Goal: Task Accomplishment & Management: Manage account settings

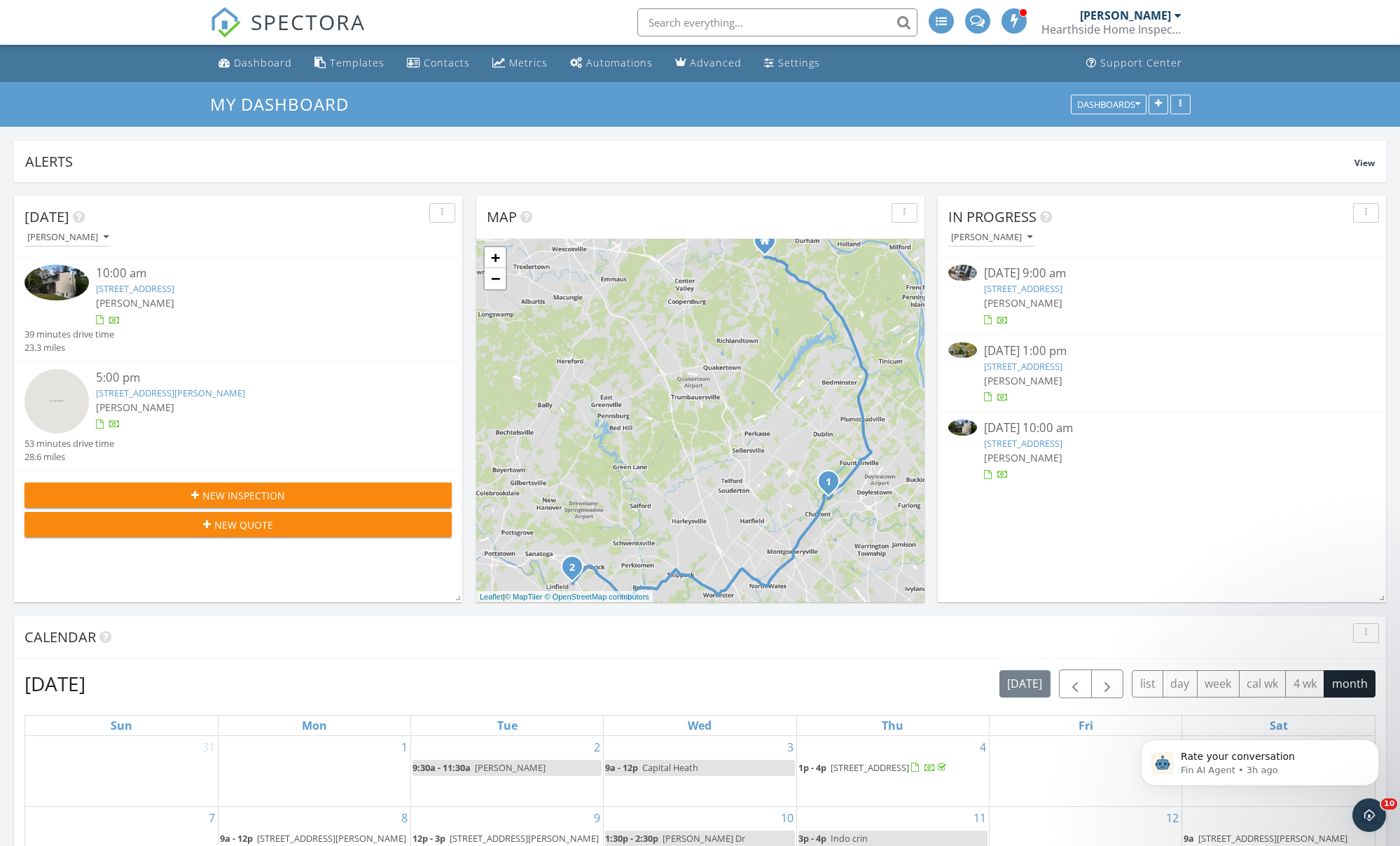
click at [174, 291] on link "28 Brookdale Dr, Doylestown, PA 18901" at bounding box center [135, 288] width 78 height 12
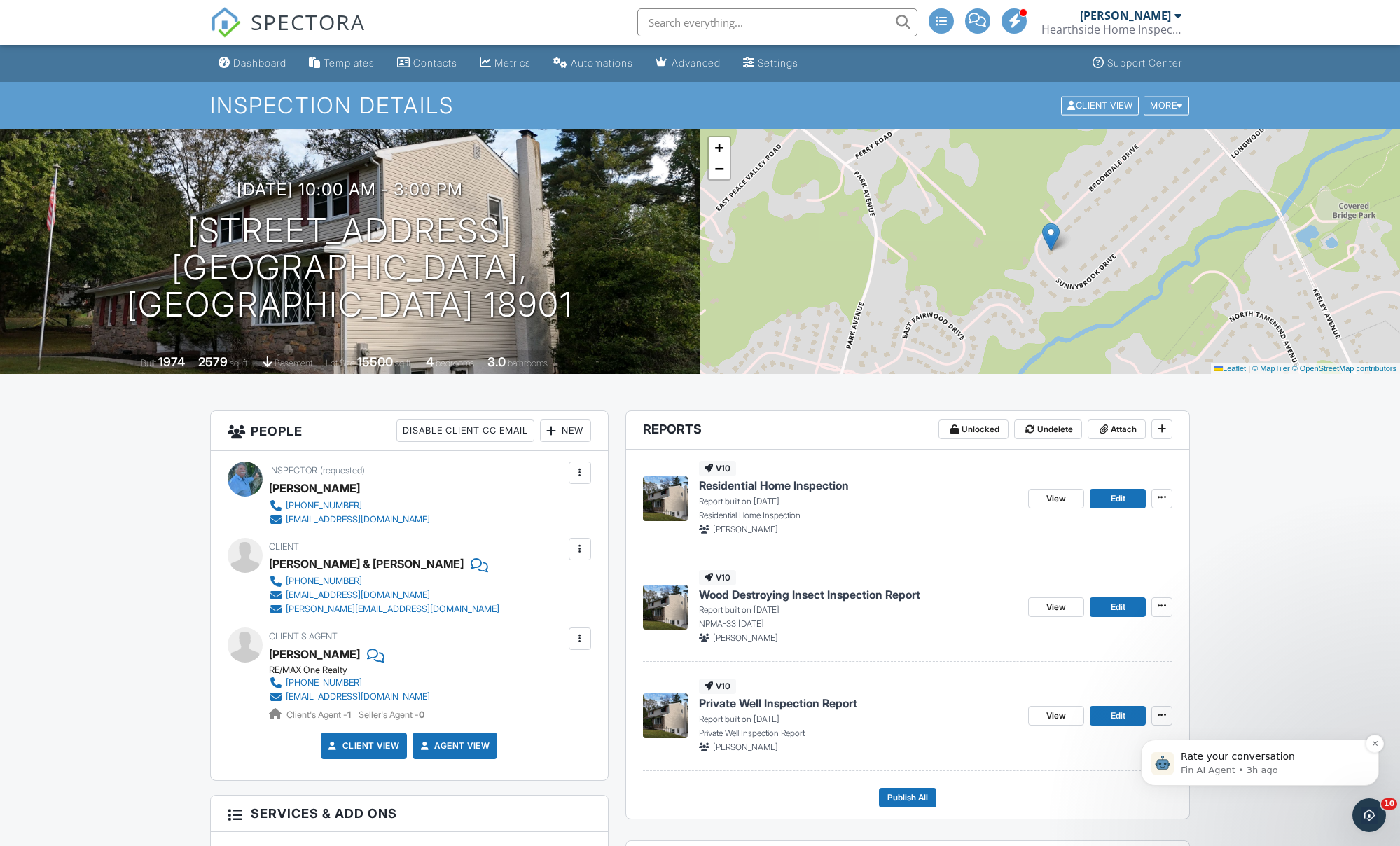
click at [1270, 766] on p "Fin AI Agent • 3h ago" at bounding box center [1271, 770] width 181 height 12
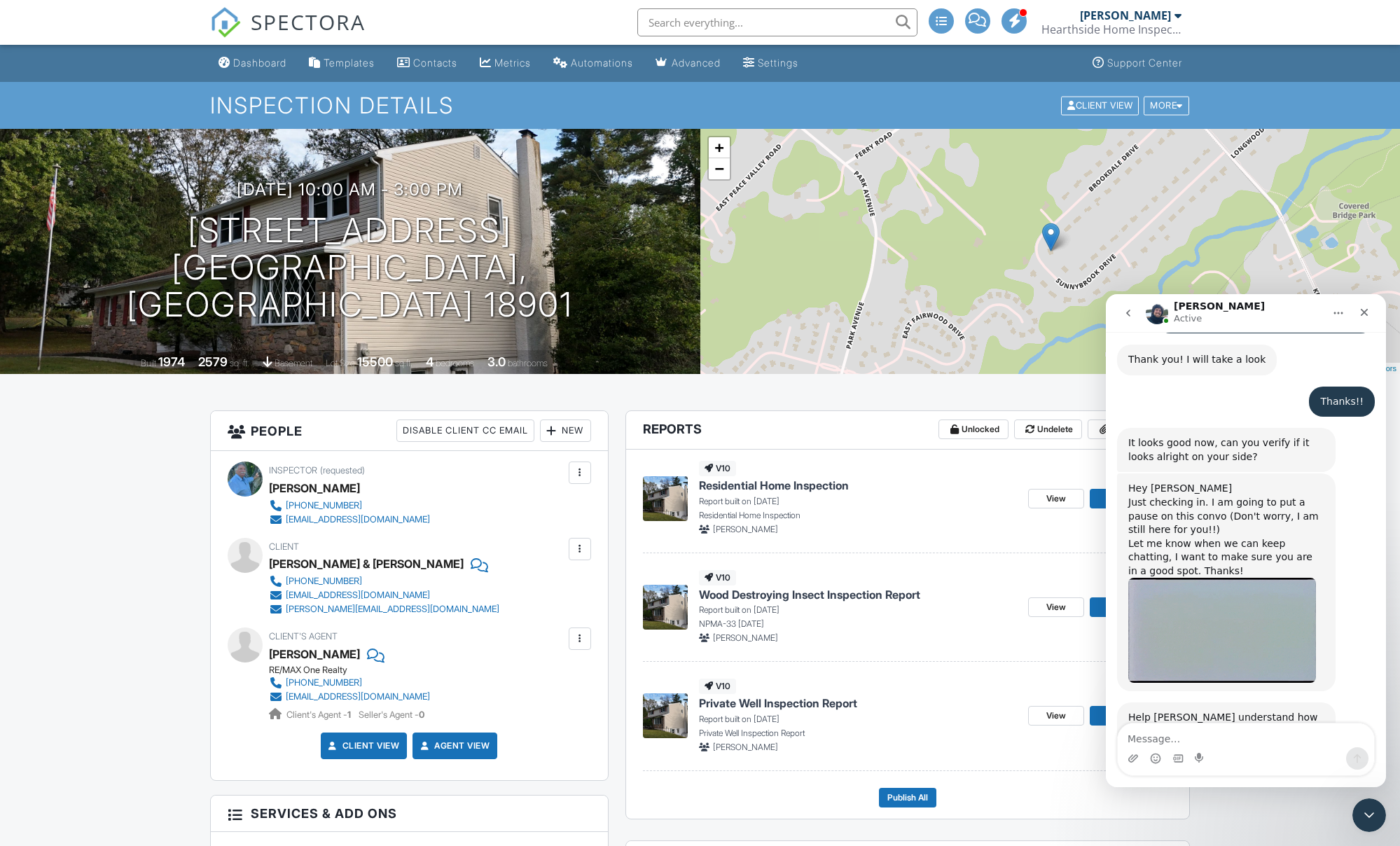
scroll to position [1617, 0]
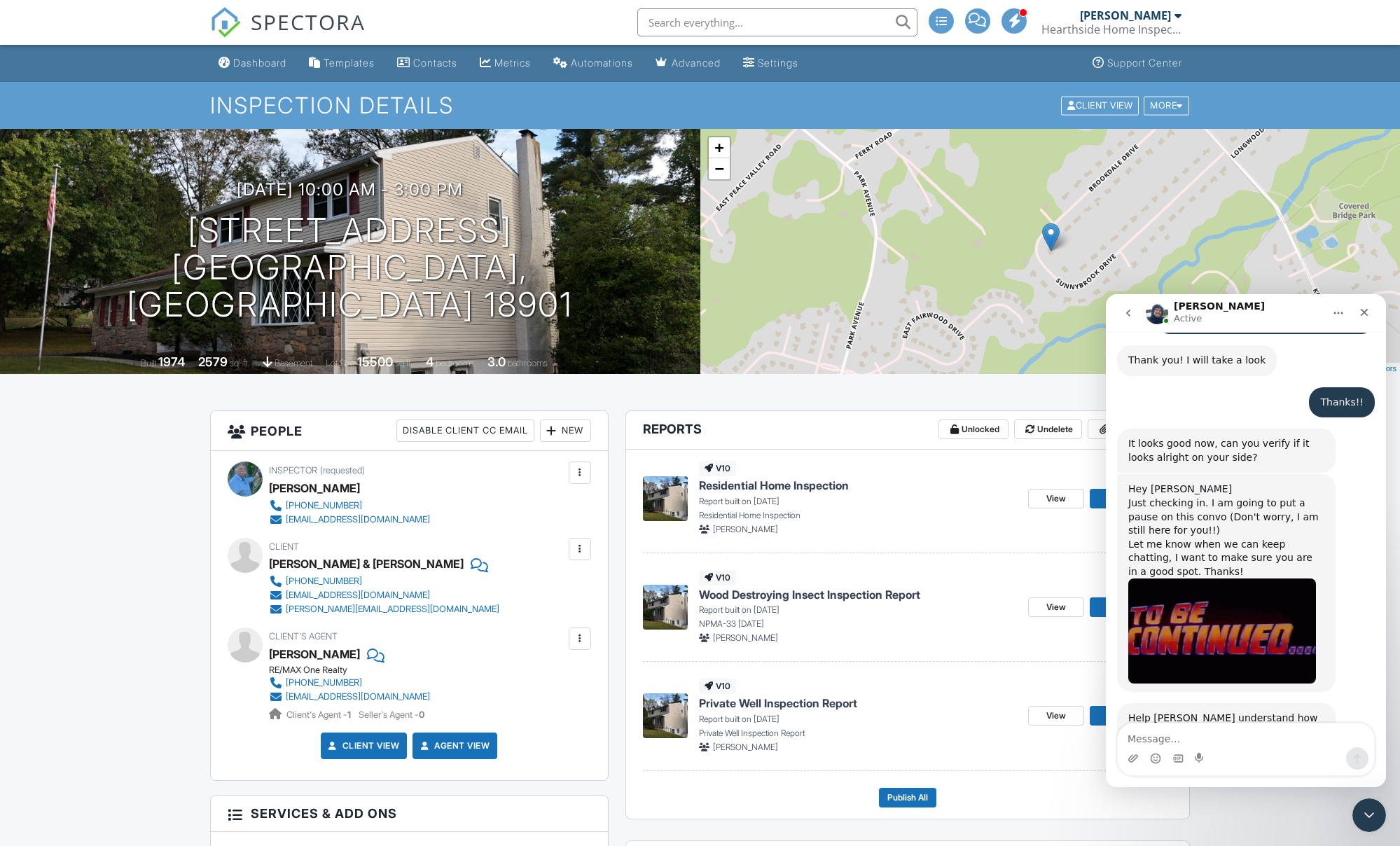
click at [1201, 732] on textarea "Message…" at bounding box center [1245, 735] width 257 height 24
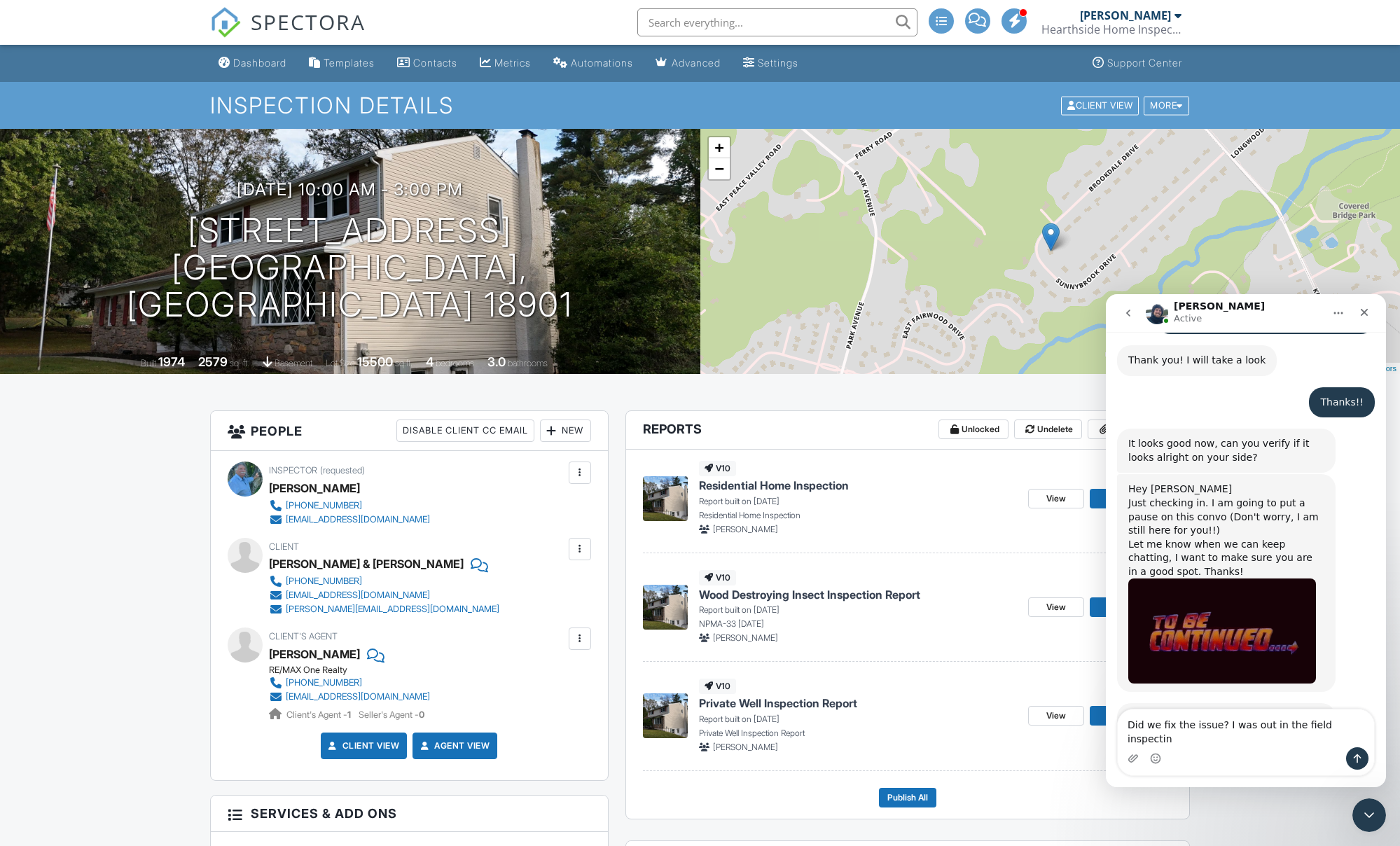
type textarea "Did we fix the issue? I was out in the field inspecting"
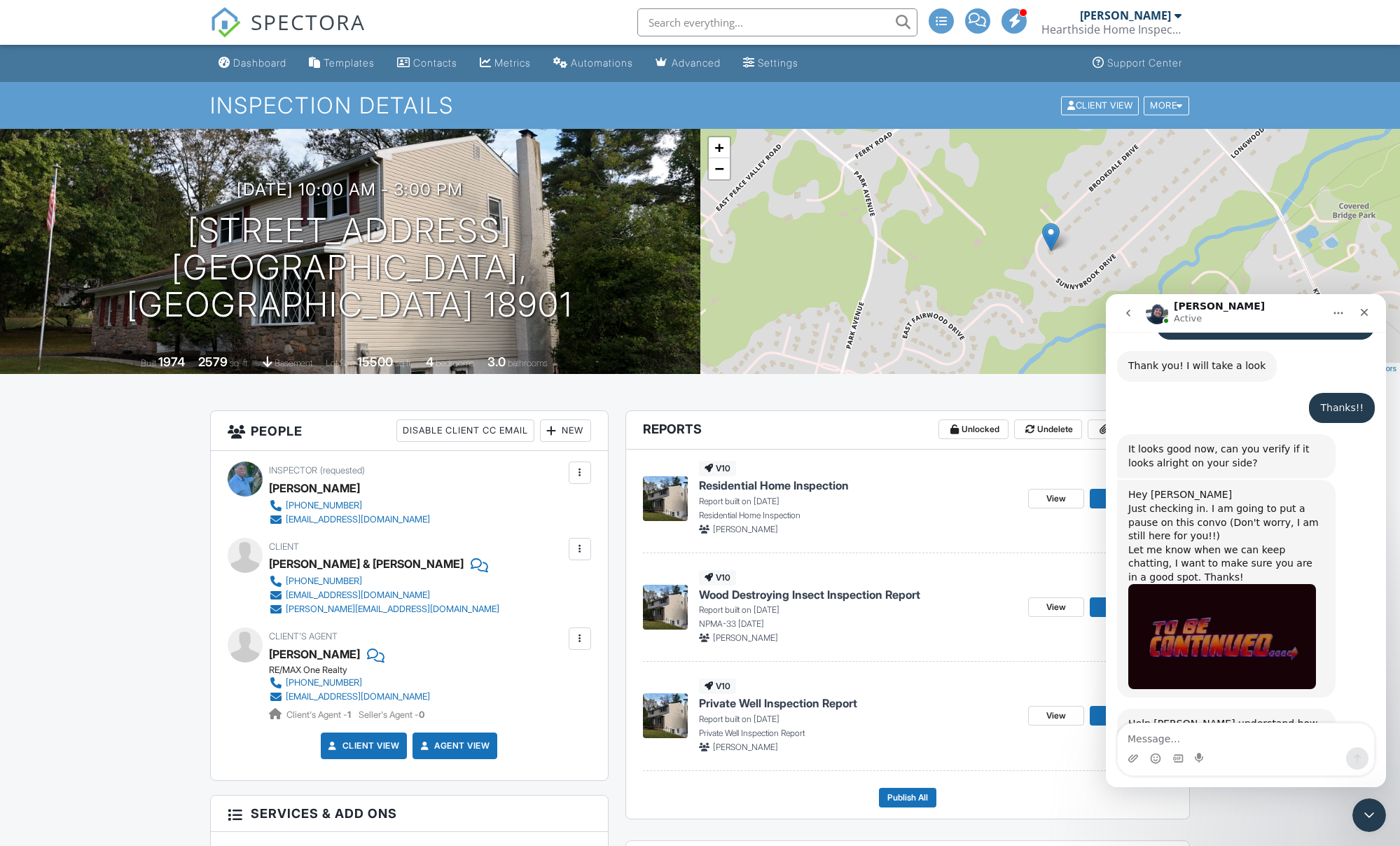
scroll to position [1672, 0]
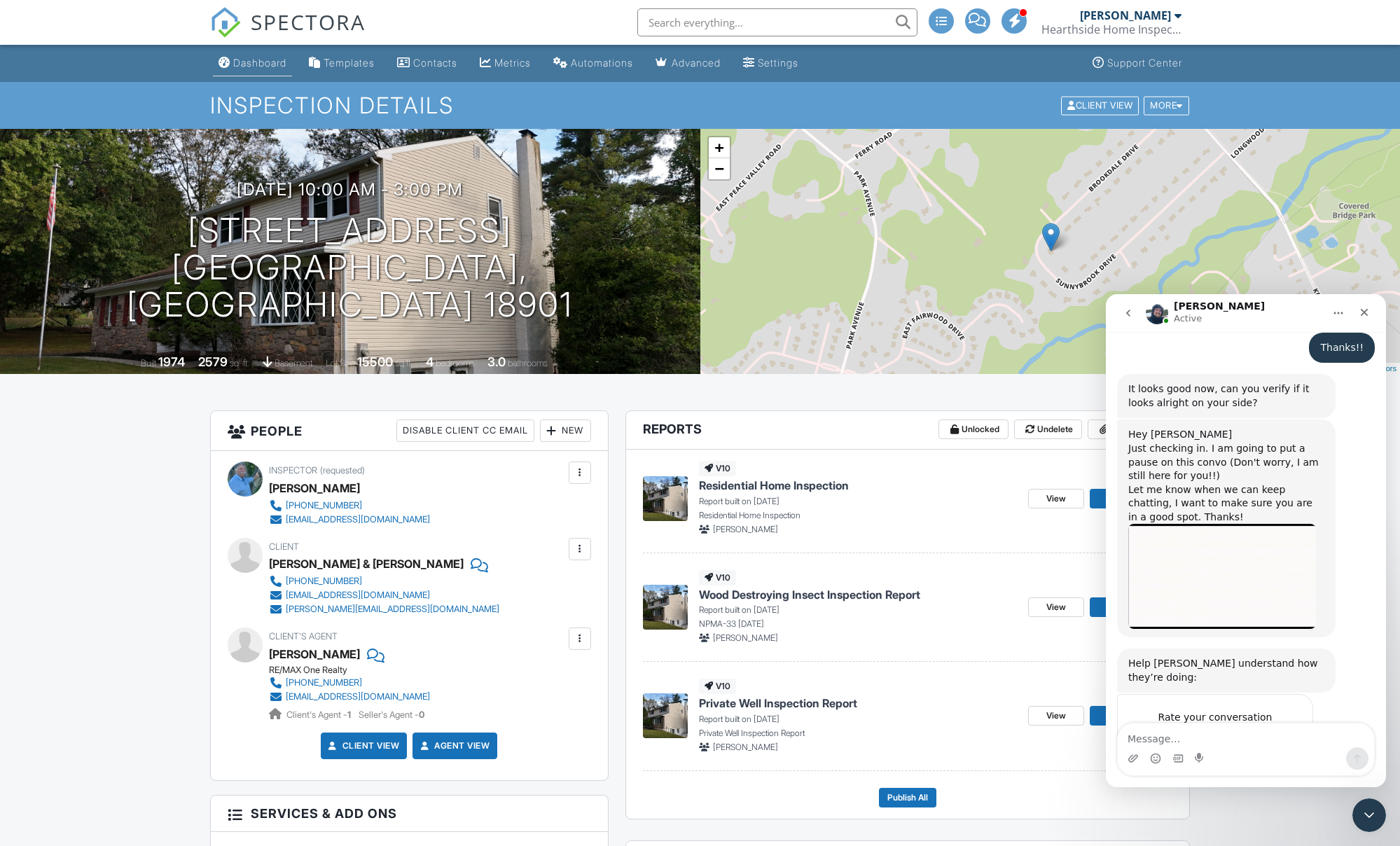
click at [245, 62] on div "Dashboard" at bounding box center [259, 63] width 53 height 12
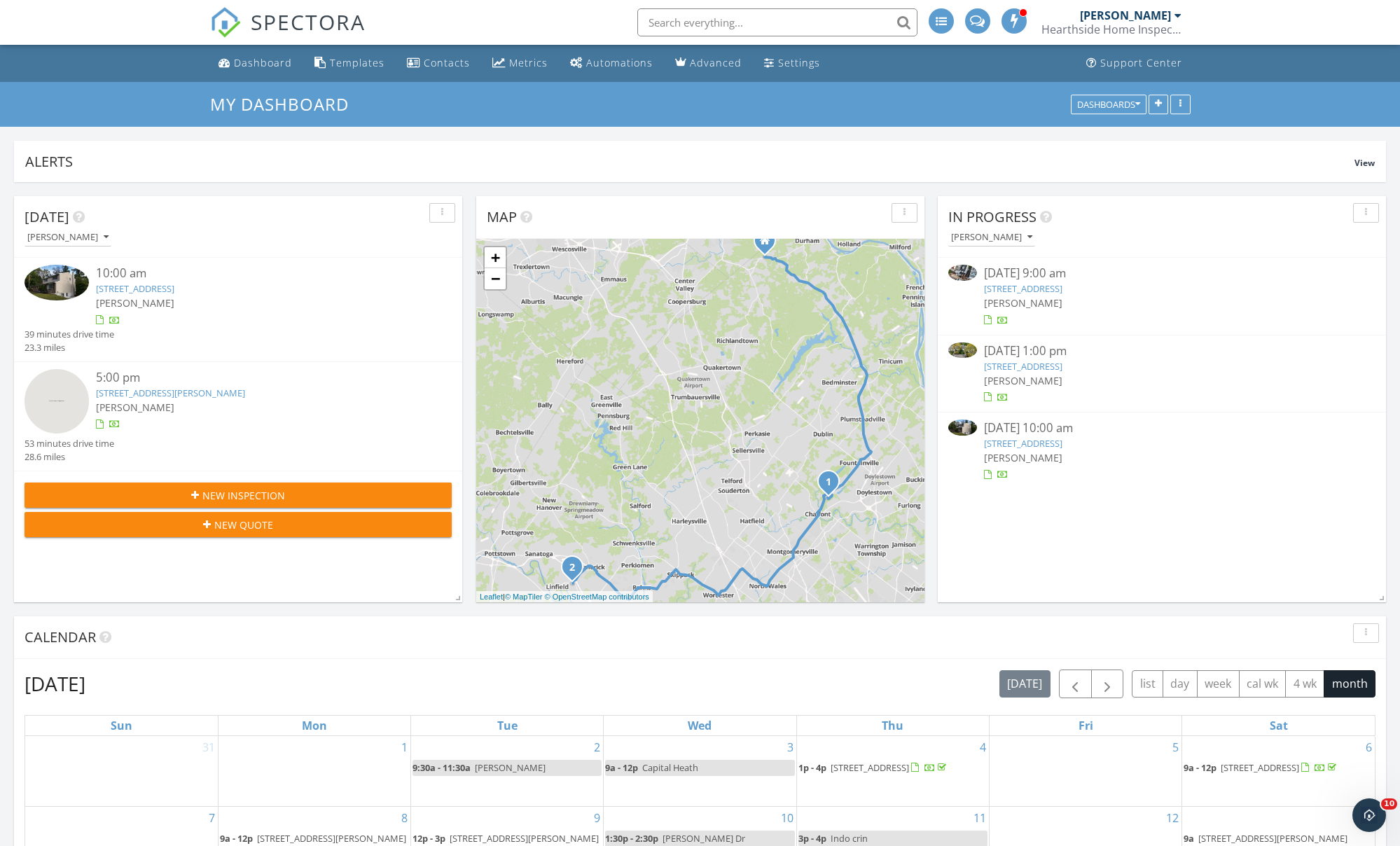
click at [1023, 282] on link "325 Walnut St, Bristol, PA 19007" at bounding box center [1023, 288] width 78 height 12
click at [1027, 290] on link "325 Walnut St, Bristol, PA 19007" at bounding box center [1023, 288] width 78 height 12
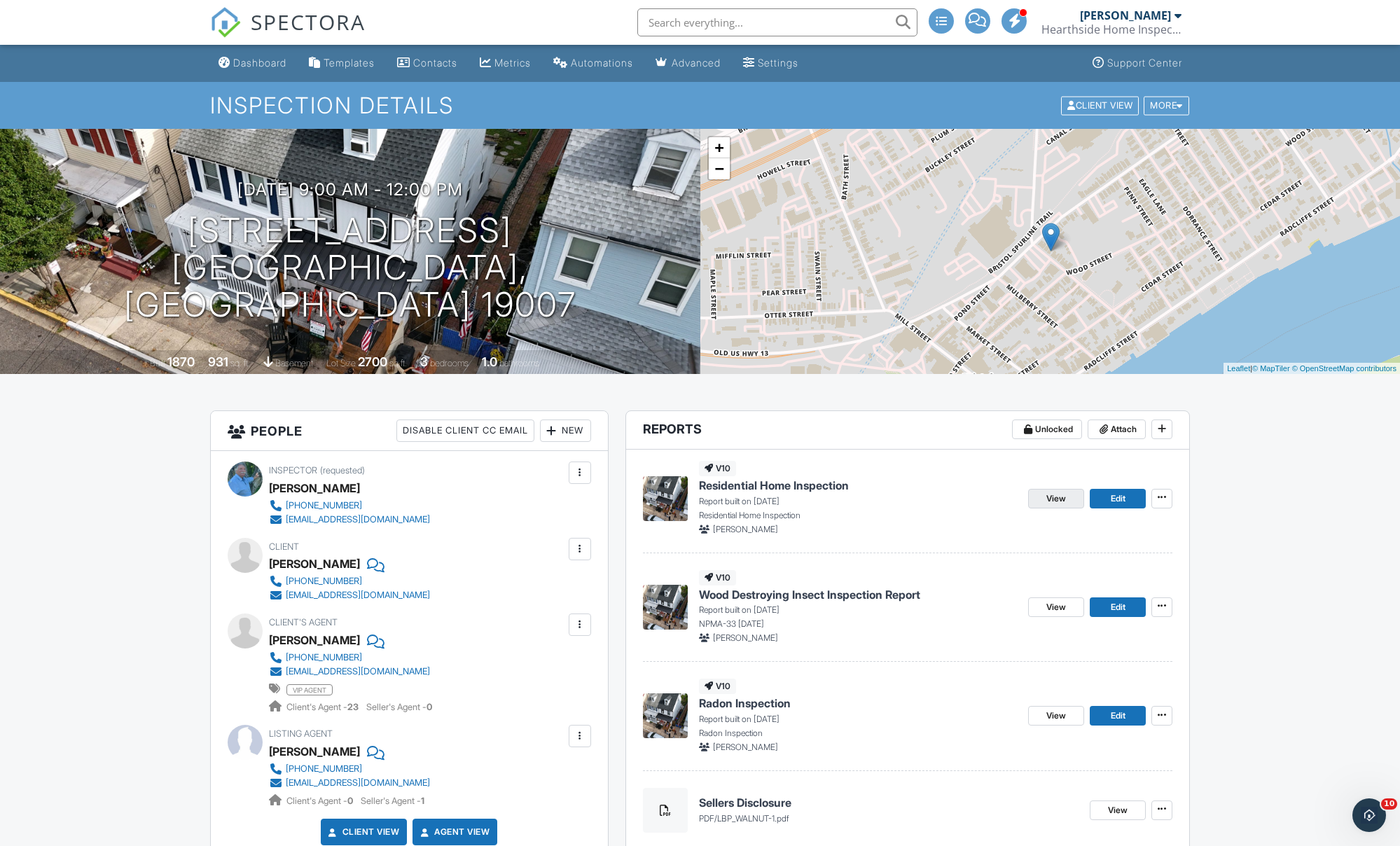
click at [1055, 502] on span "View" at bounding box center [1055, 499] width 20 height 14
click at [264, 64] on div "Dashboard" at bounding box center [259, 63] width 53 height 12
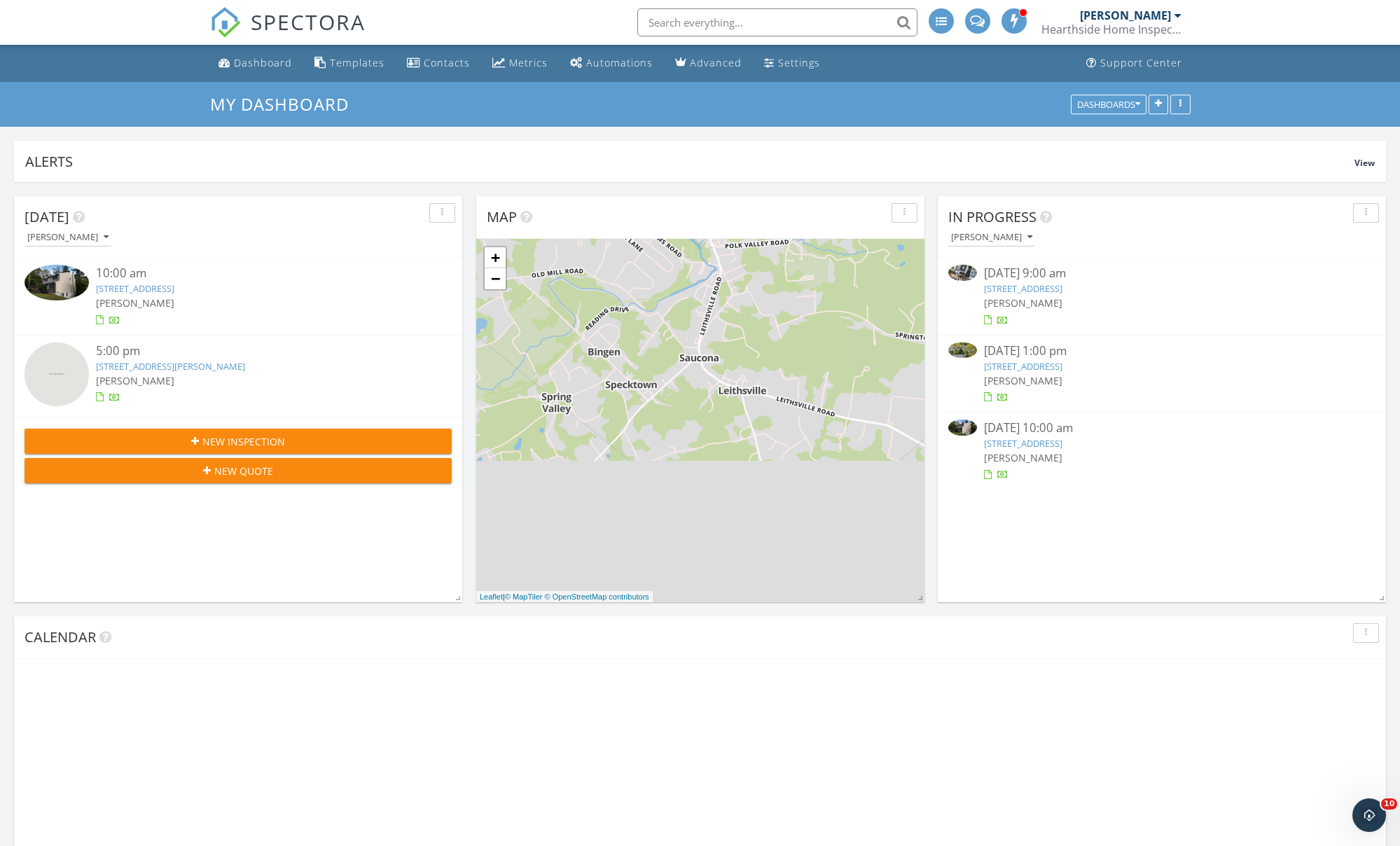
scroll to position [1275, 1400]
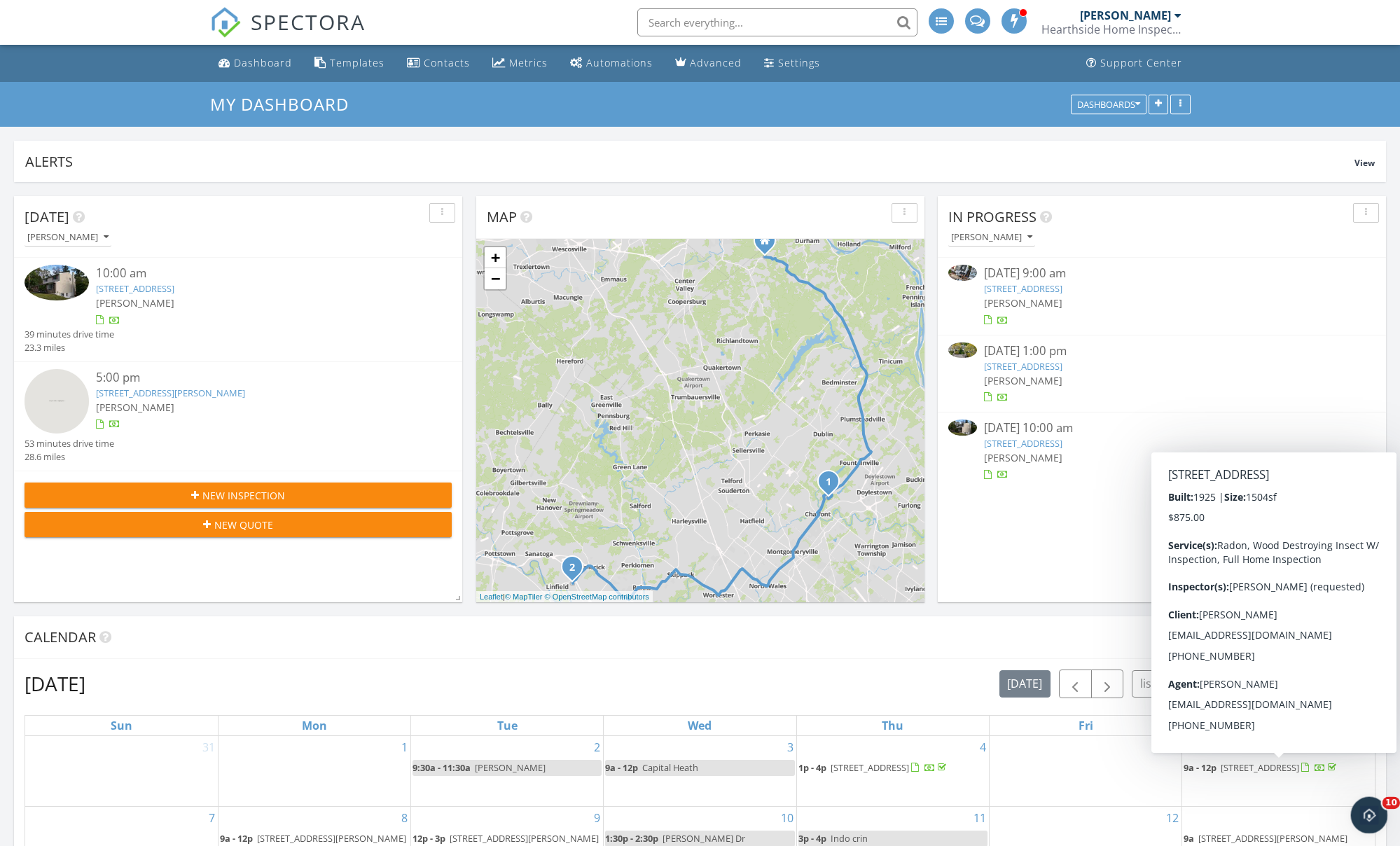
click at [1368, 816] on icon "Open Intercom Messenger" at bounding box center [1367, 813] width 23 height 24
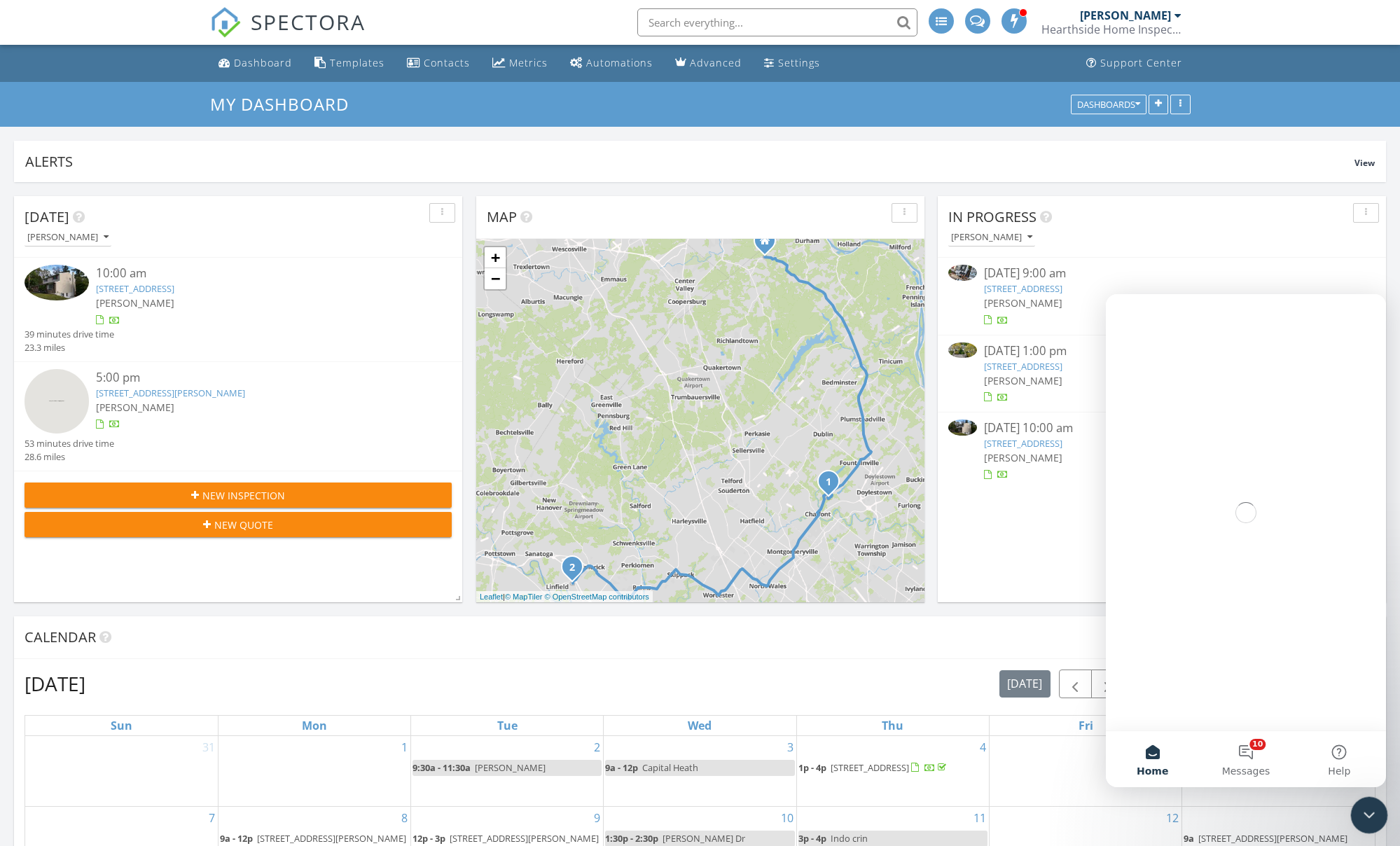
scroll to position [0, 0]
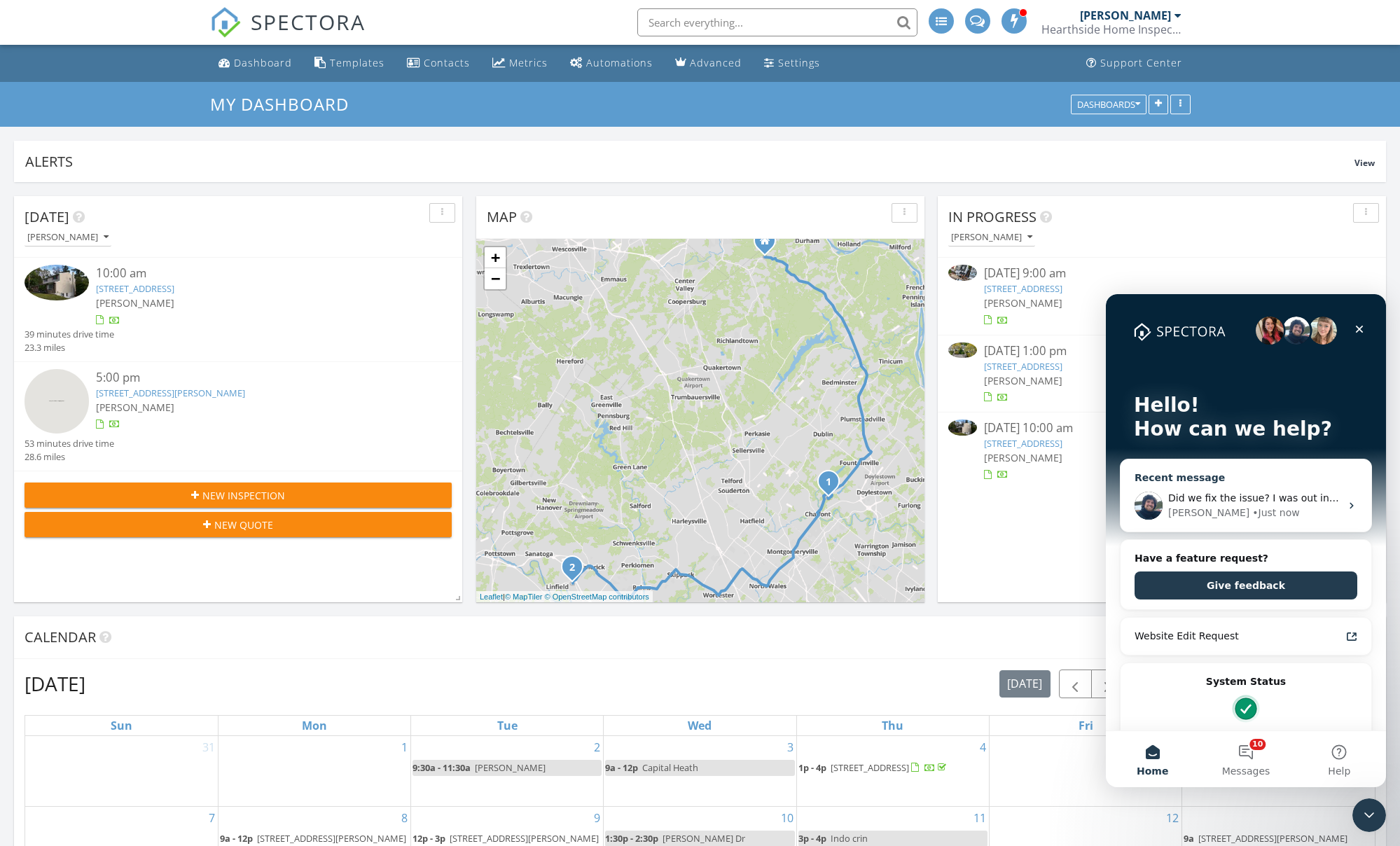
click at [1354, 507] on icon "Intercom messenger" at bounding box center [1351, 506] width 11 height 11
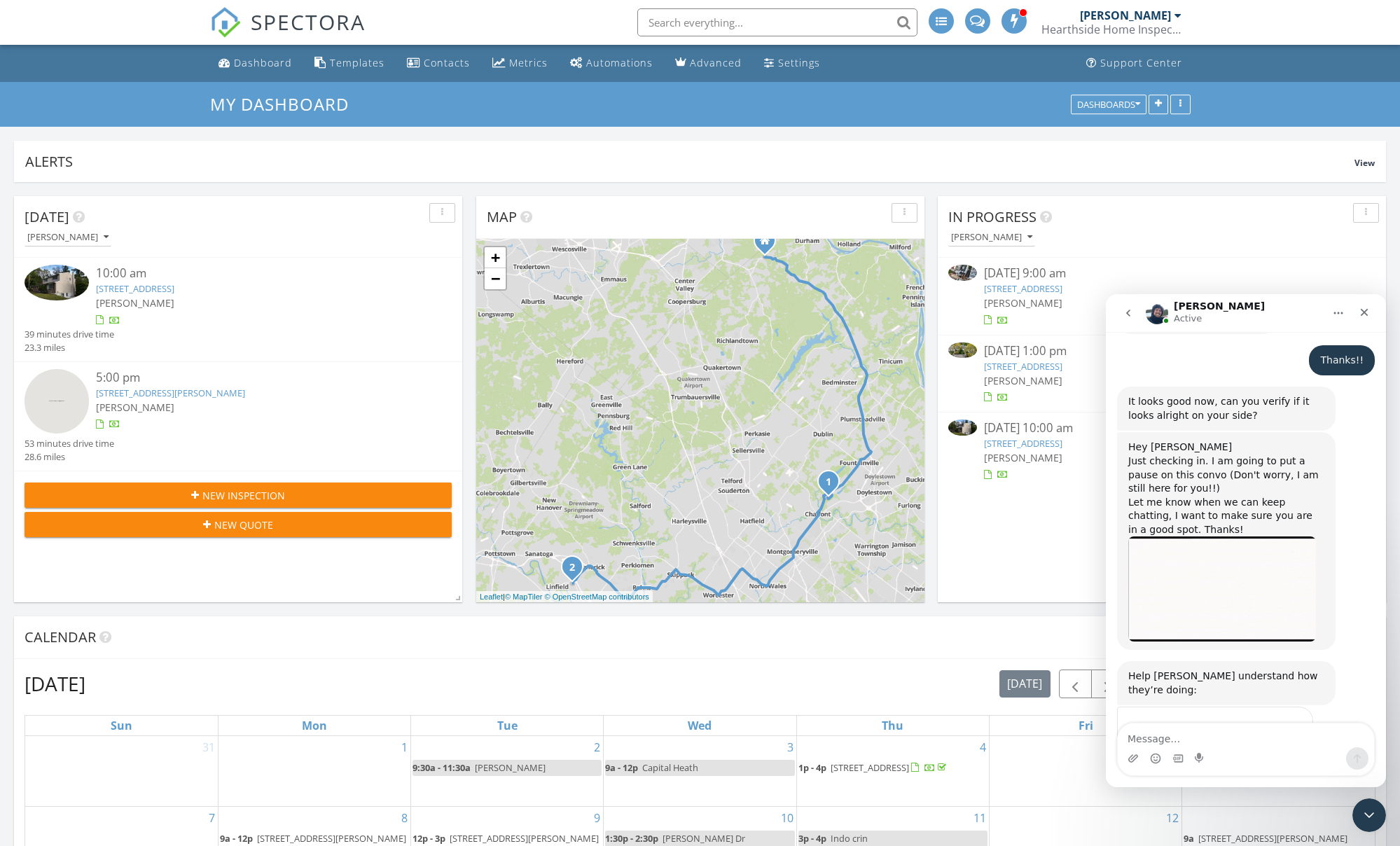
scroll to position [1672, 0]
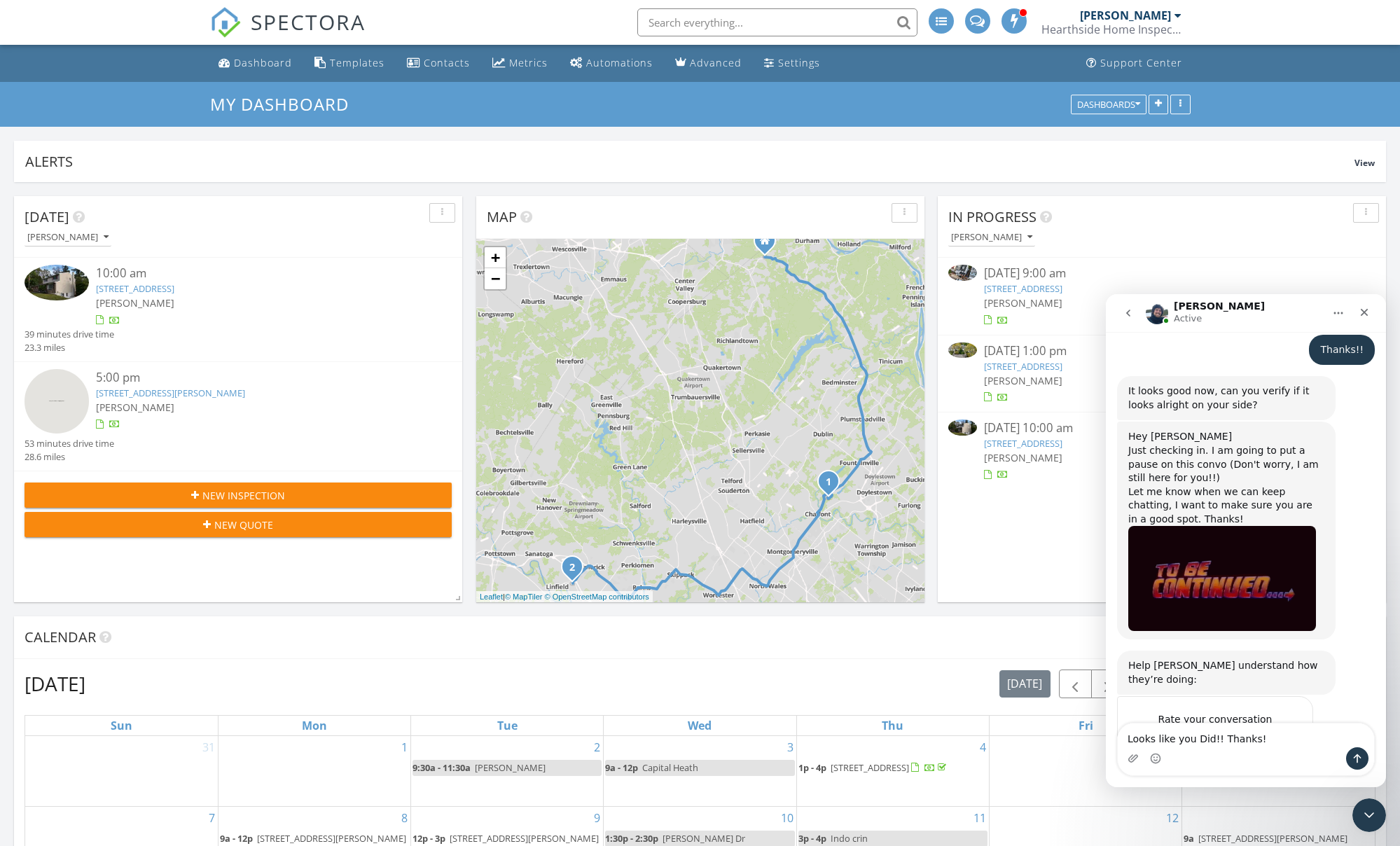
type textarea "Looks like you Did!! Thanks!!"
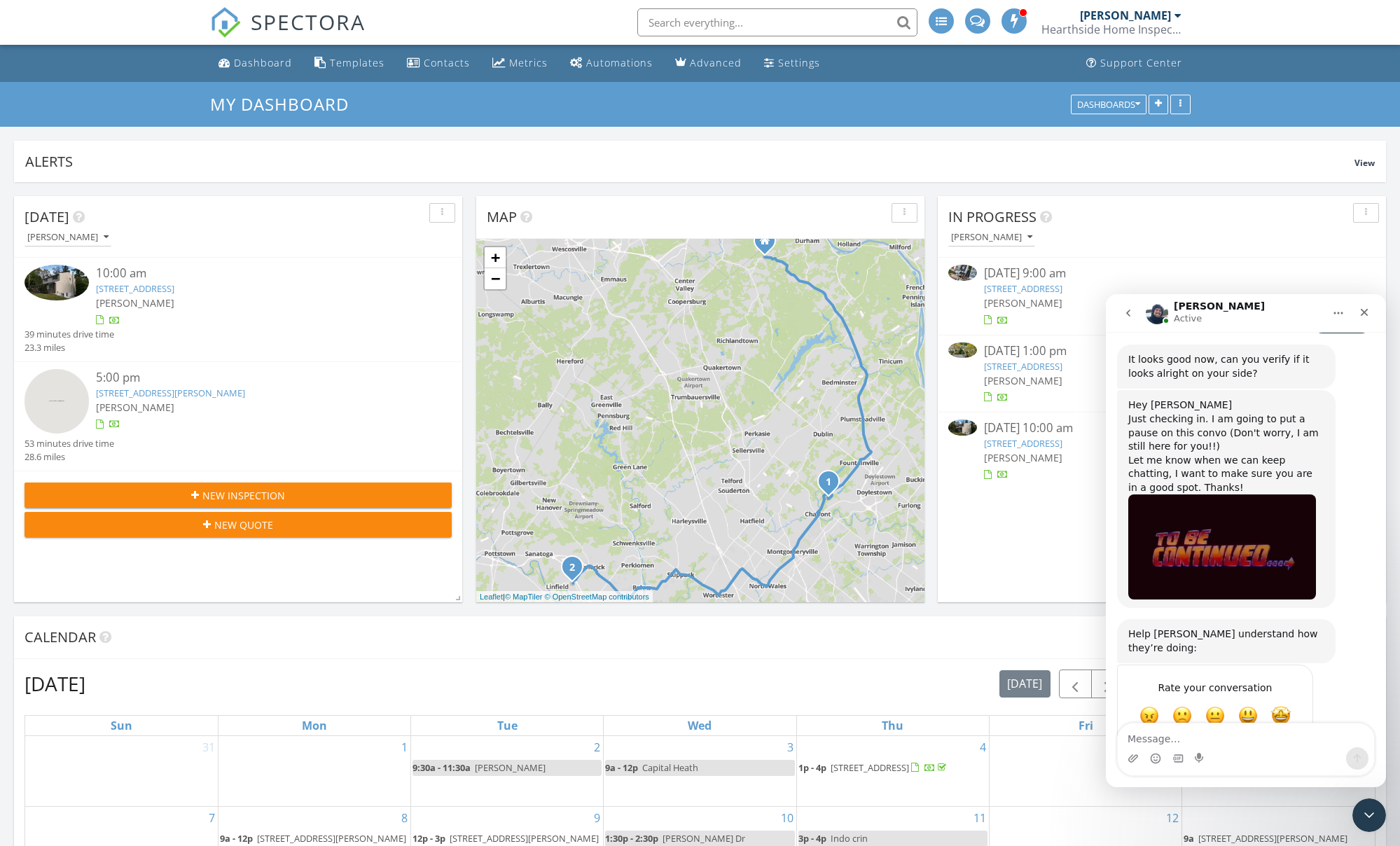
scroll to position [0, 1]
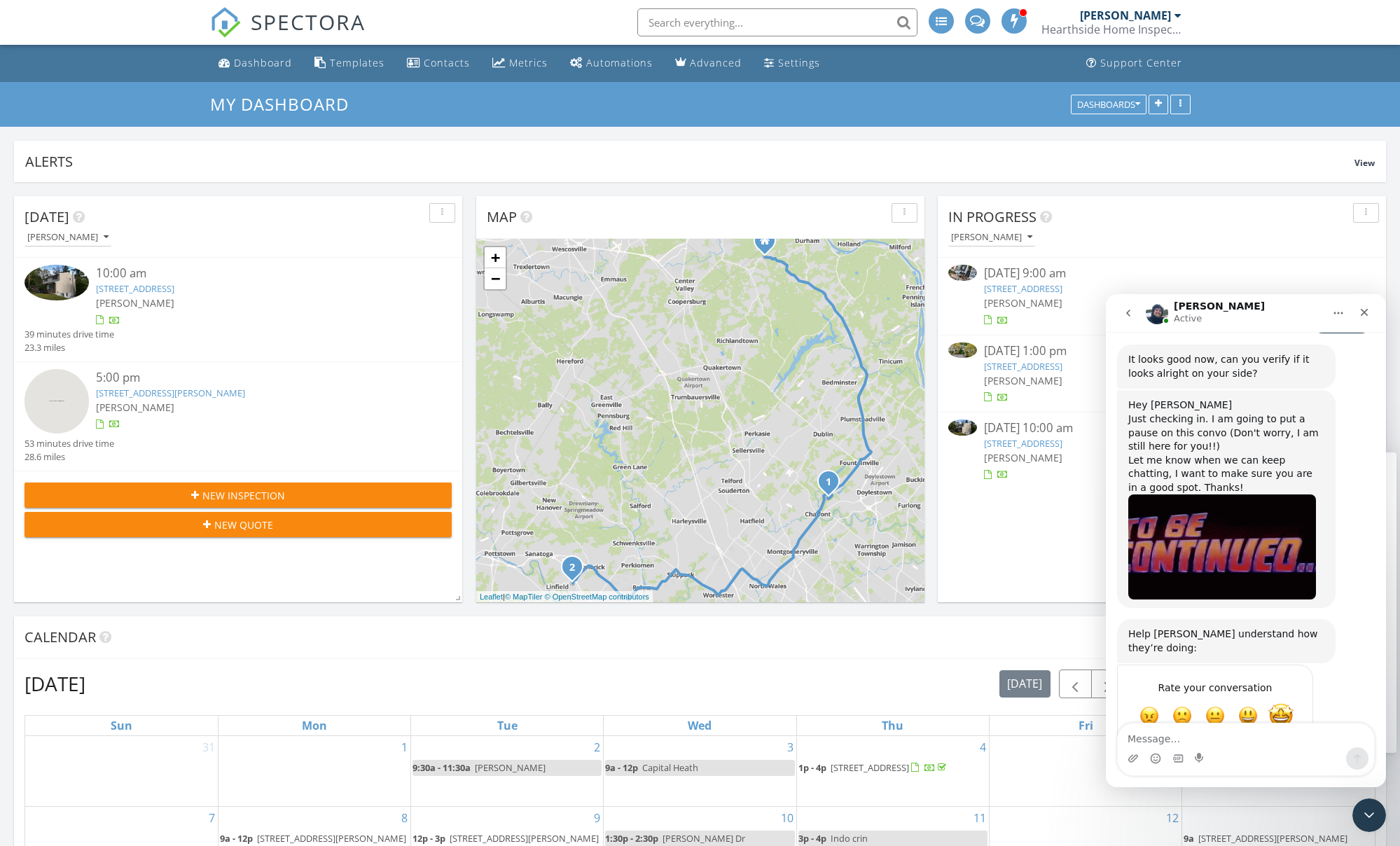
click at [1282, 703] on span "Amazing" at bounding box center [1280, 715] width 25 height 25
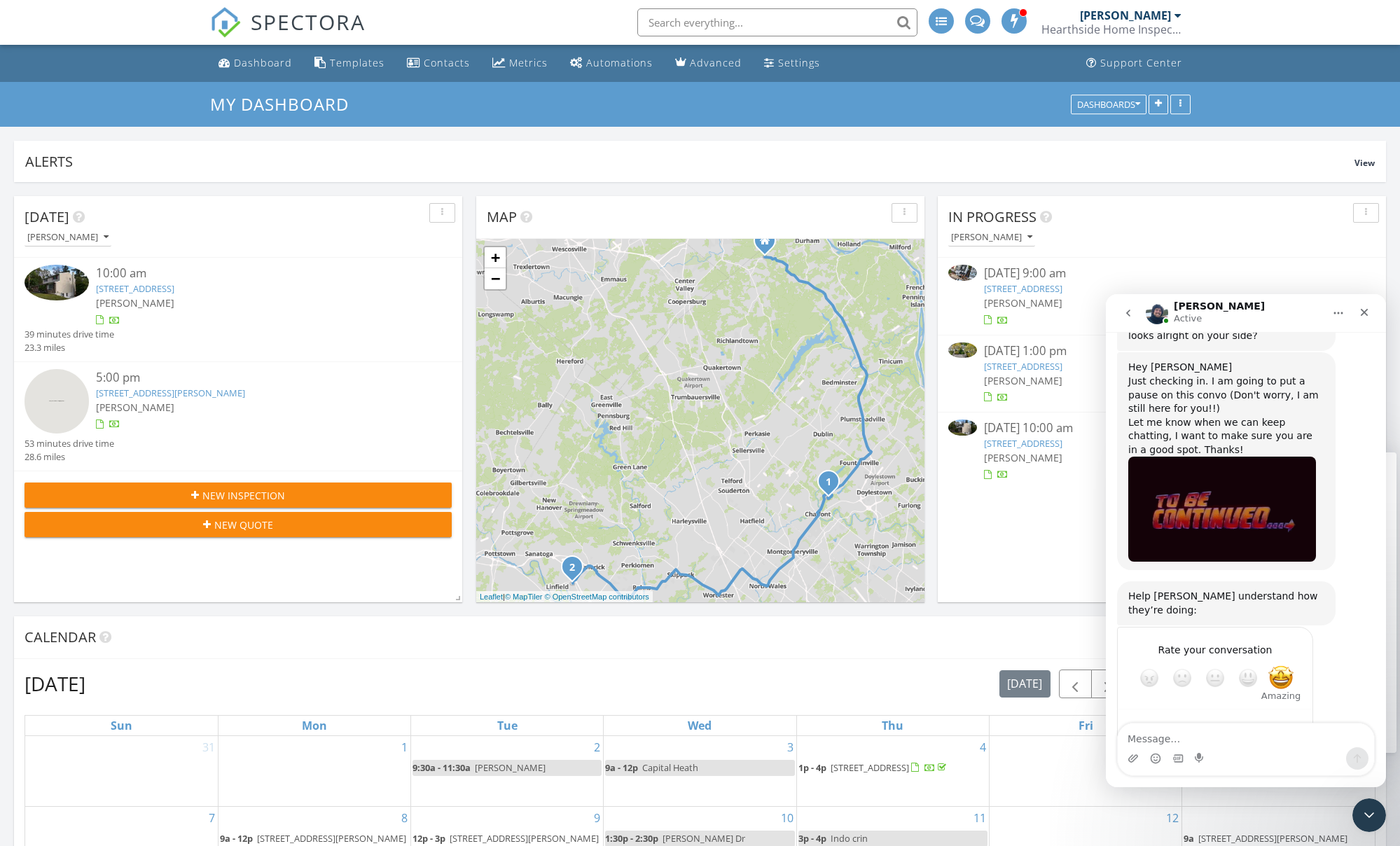
scroll to position [0, 0]
click at [1368, 319] on div "Close" at bounding box center [1363, 312] width 25 height 25
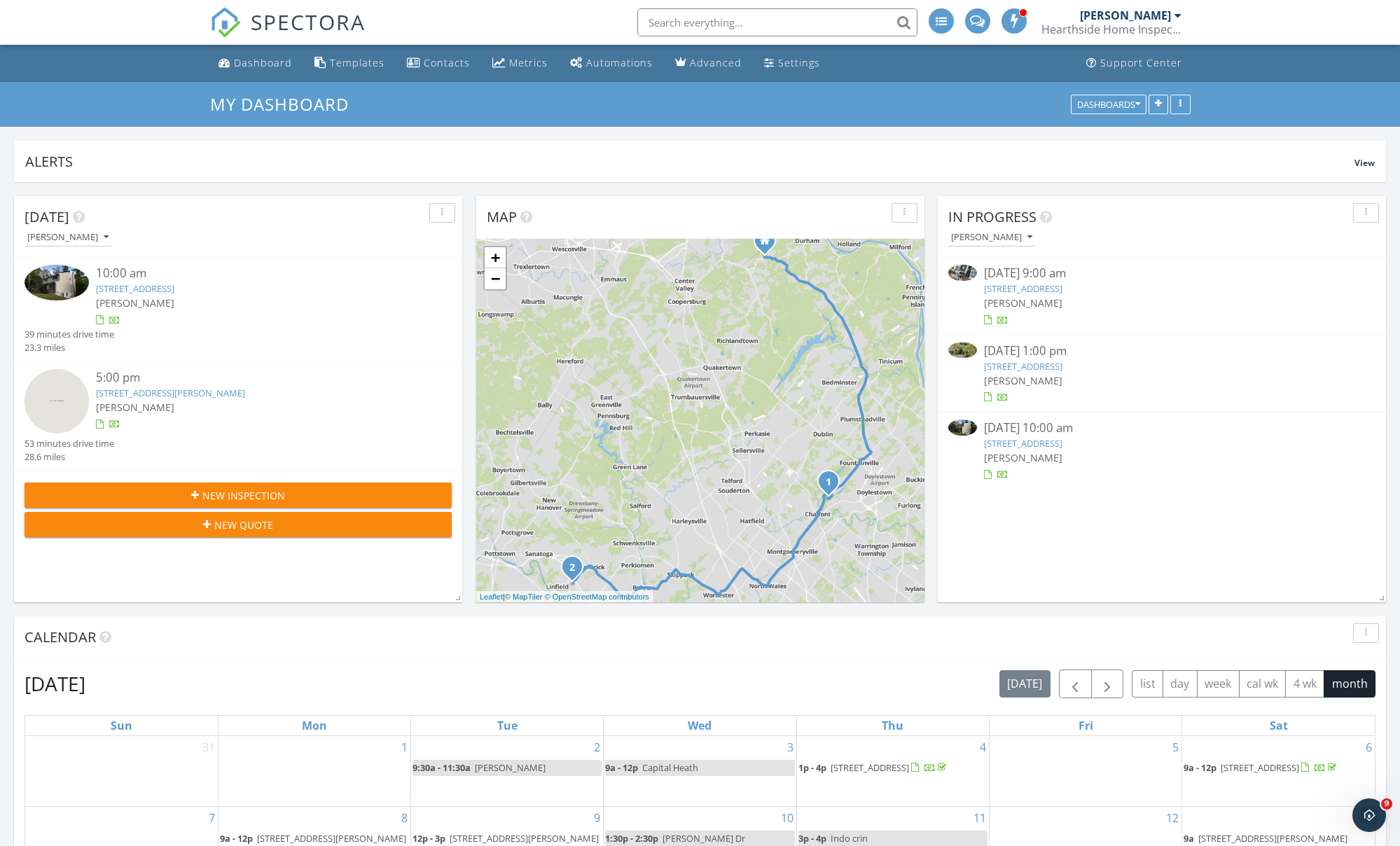
click at [1055, 285] on link "325 Walnut St, Bristol, PA 19007" at bounding box center [1023, 288] width 78 height 12
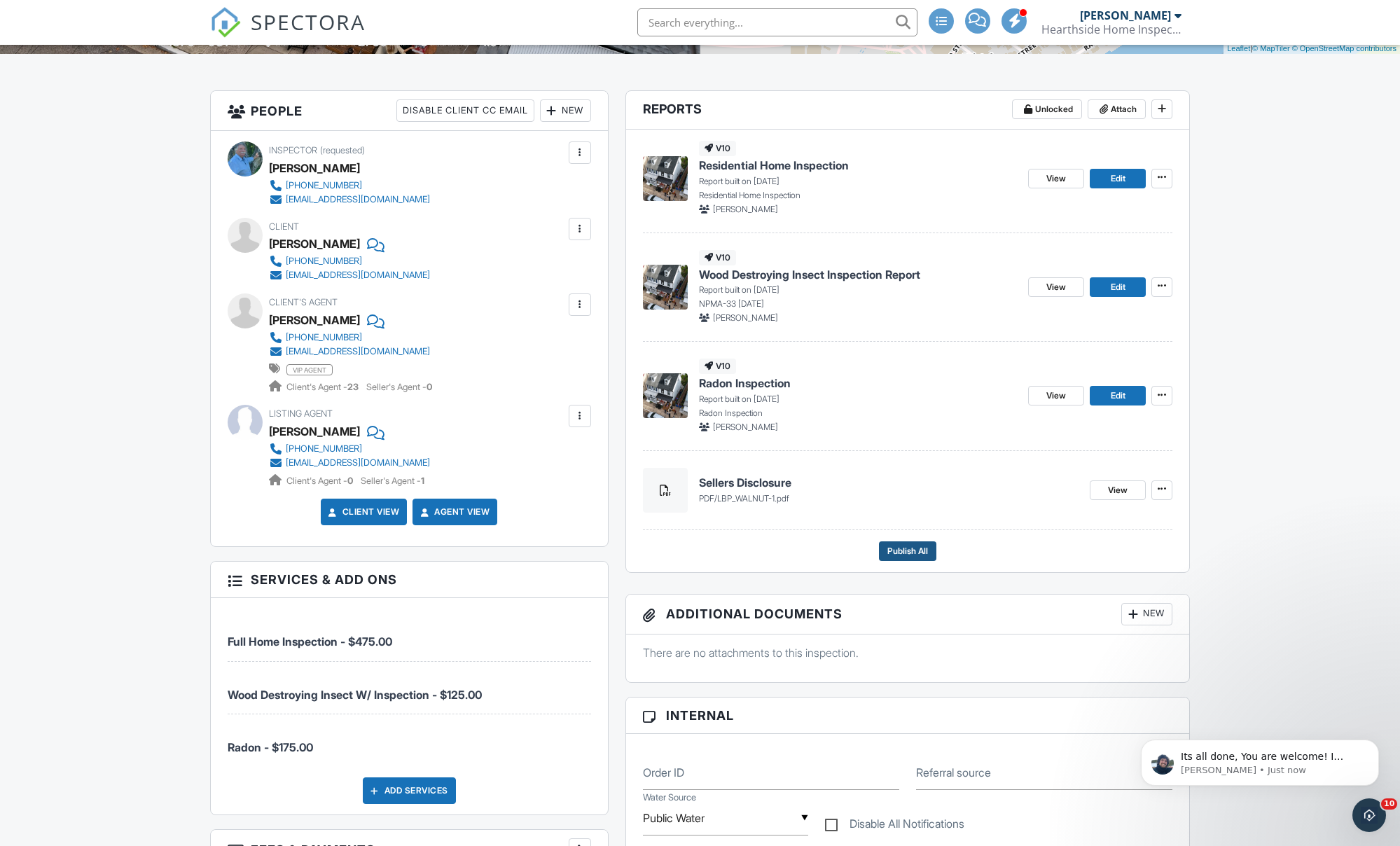
click at [894, 548] on span "Publish All" at bounding box center [908, 551] width 41 height 14
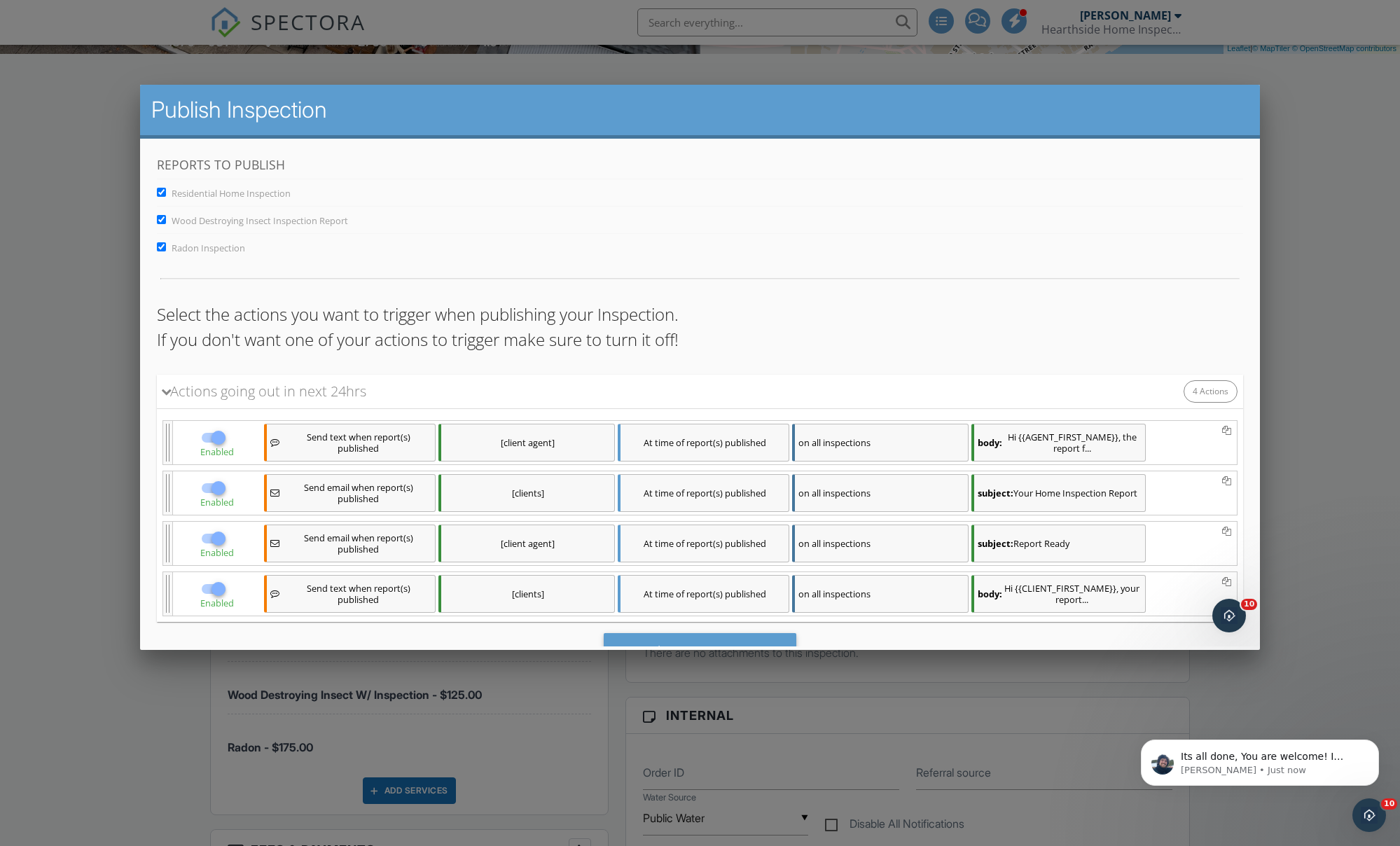
click at [159, 246] on input "Radon Inspection" at bounding box center [160, 246] width 9 height 9
checkbox input "false"
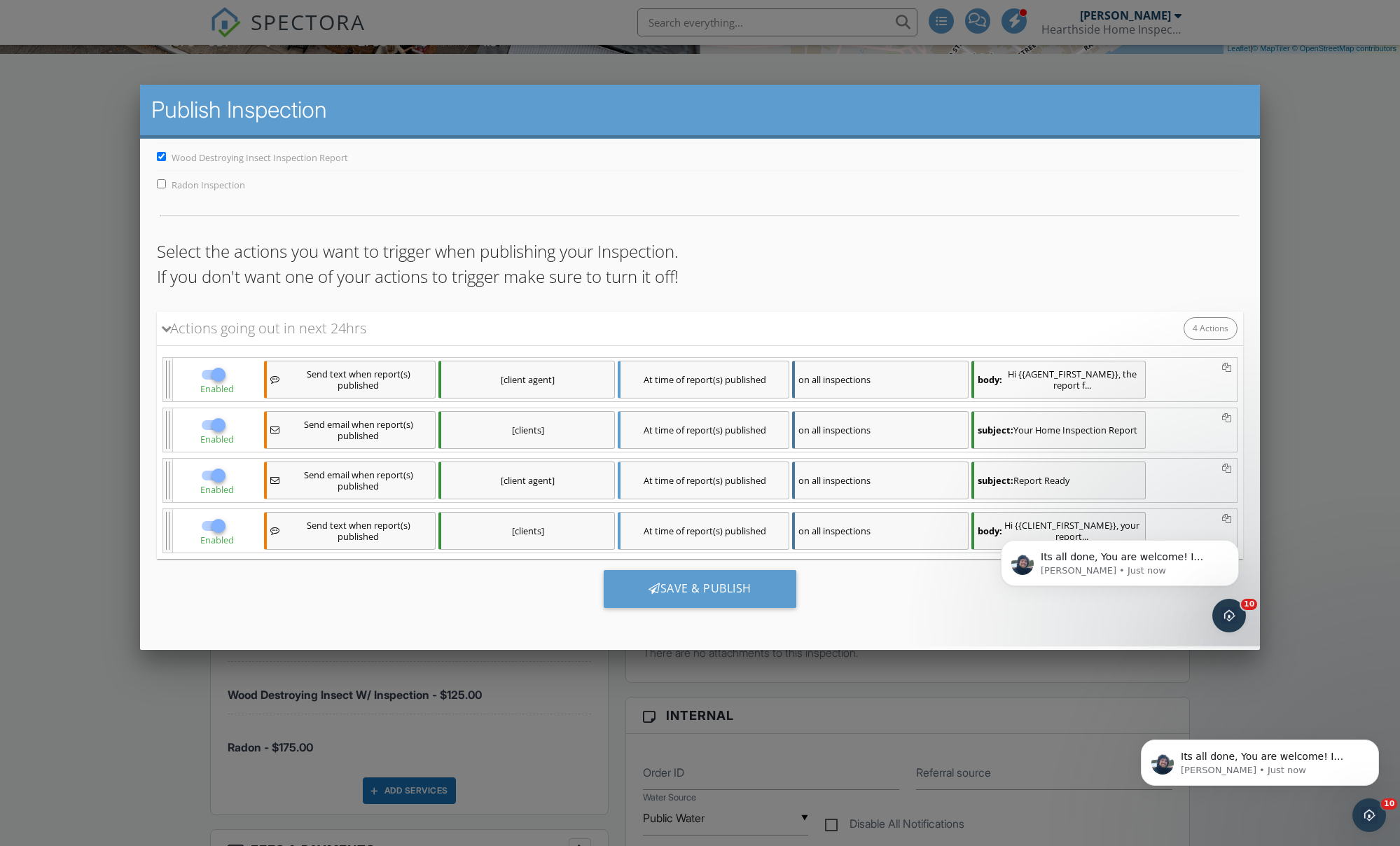
scroll to position [63, 0]
click at [700, 592] on div "Save & Publish" at bounding box center [699, 588] width 192 height 37
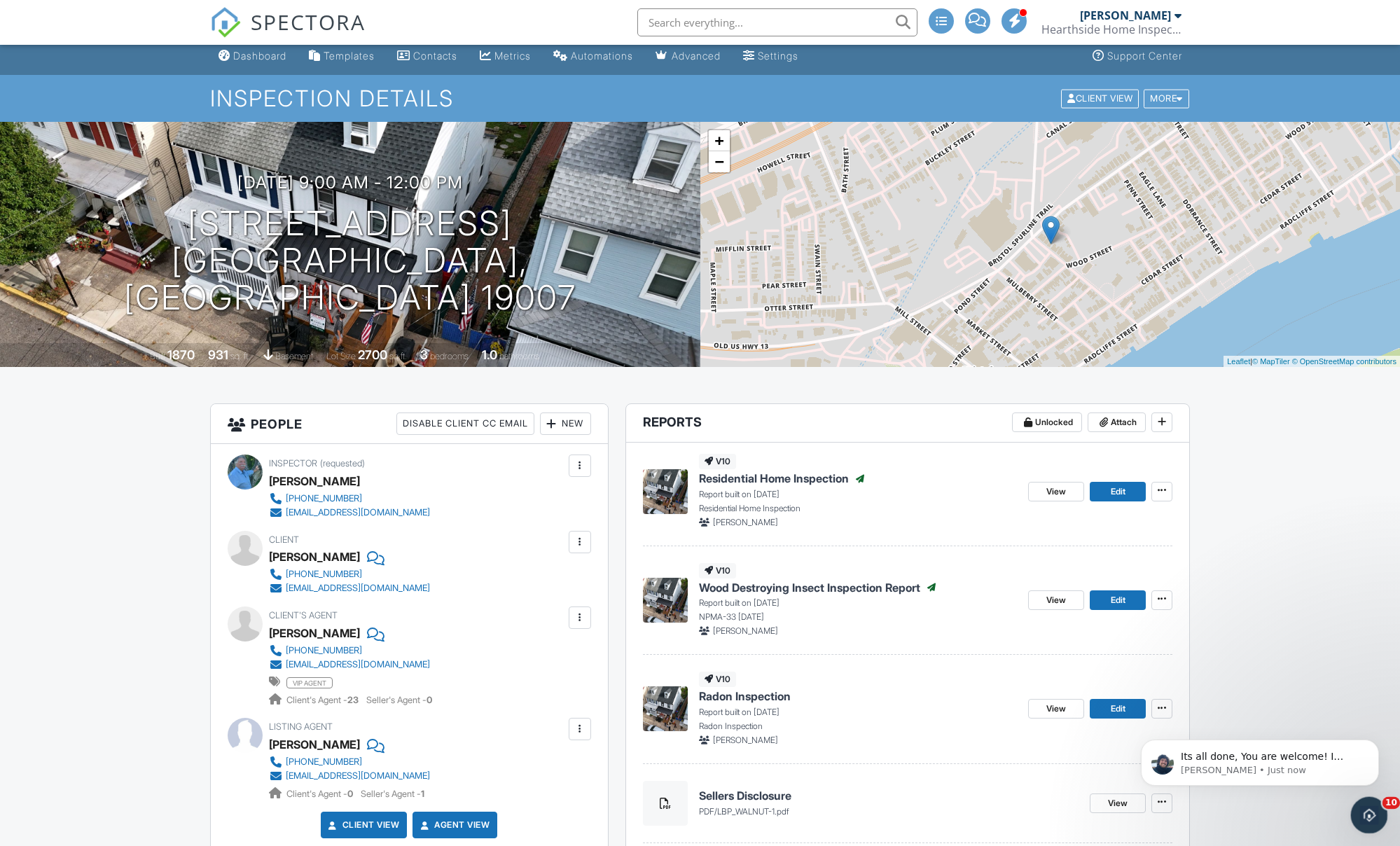
click at [1373, 812] on icon "Open Intercom Messenger" at bounding box center [1367, 813] width 23 height 24
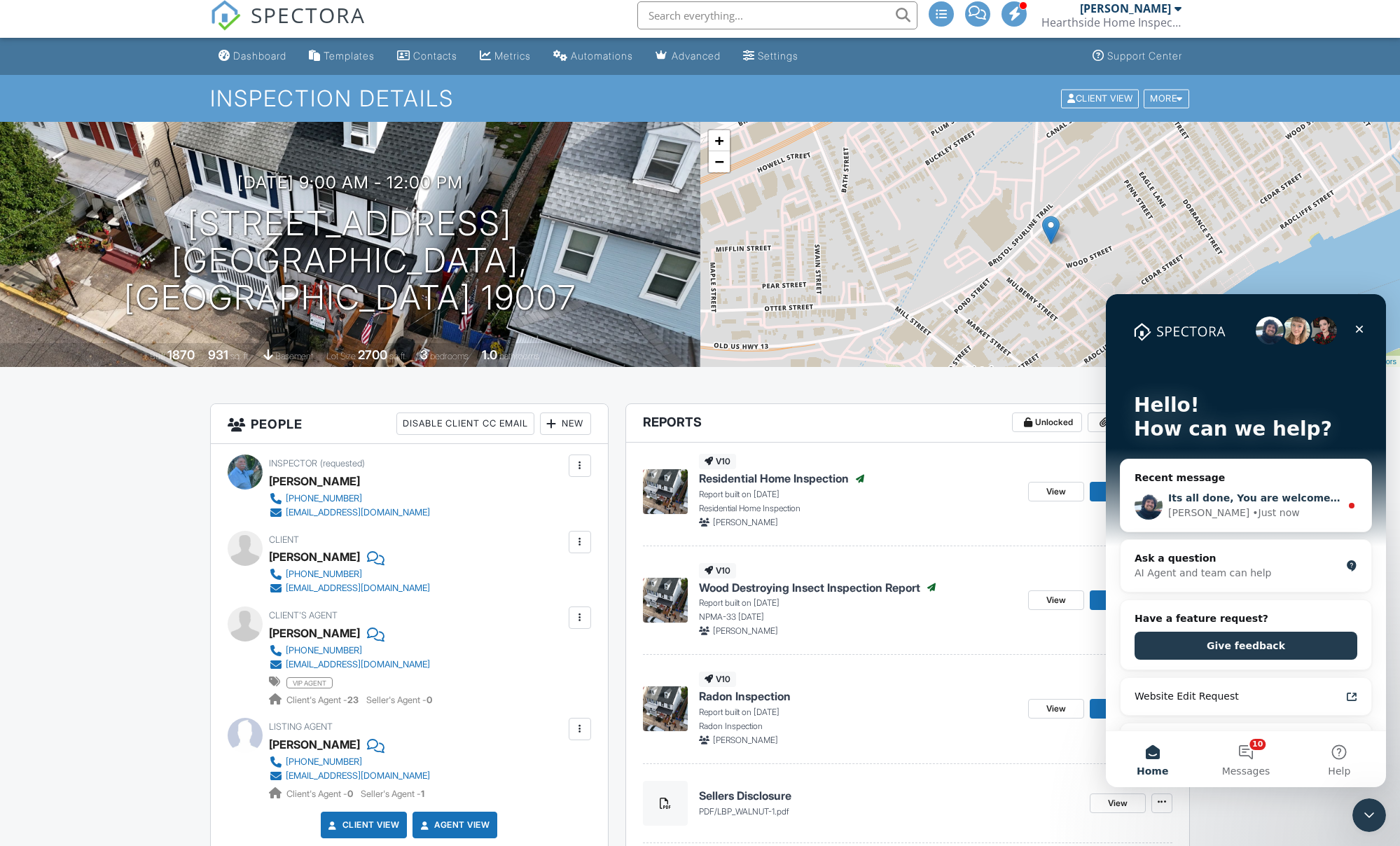
click at [1256, 516] on div "[PERSON_NAME] • Just now" at bounding box center [1254, 513] width 172 height 15
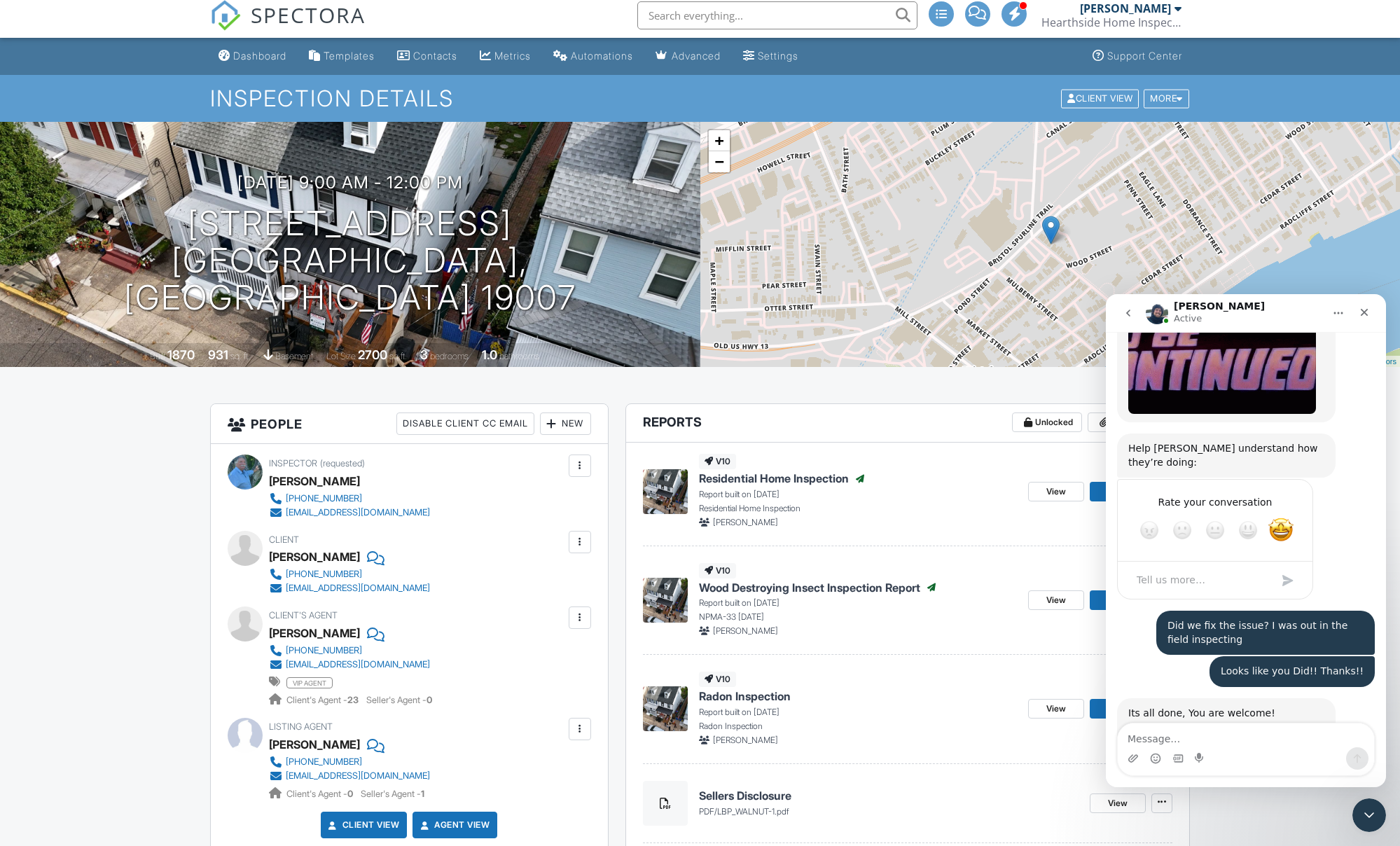
scroll to position [1890, 0]
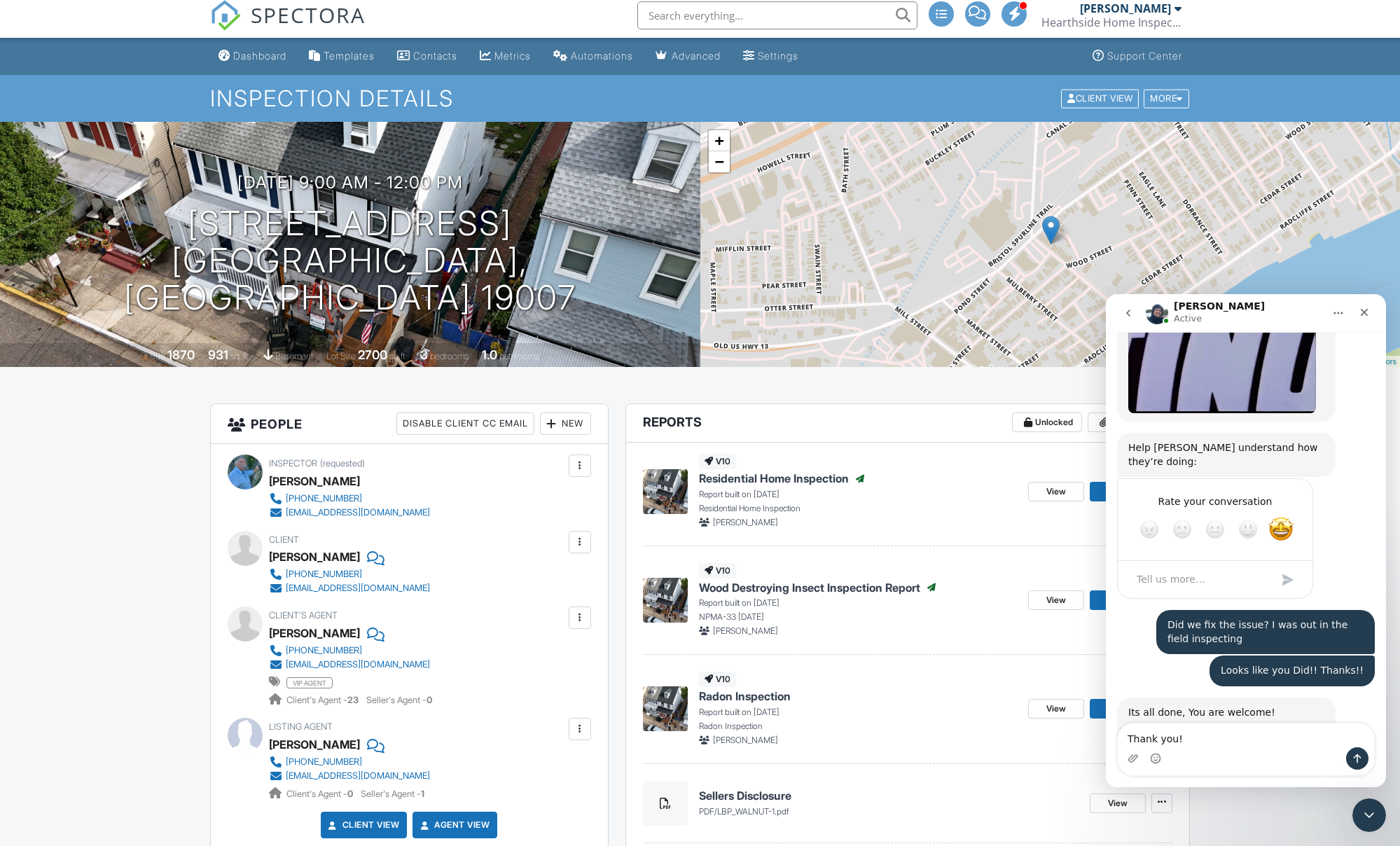
type textarea "Thank you!"
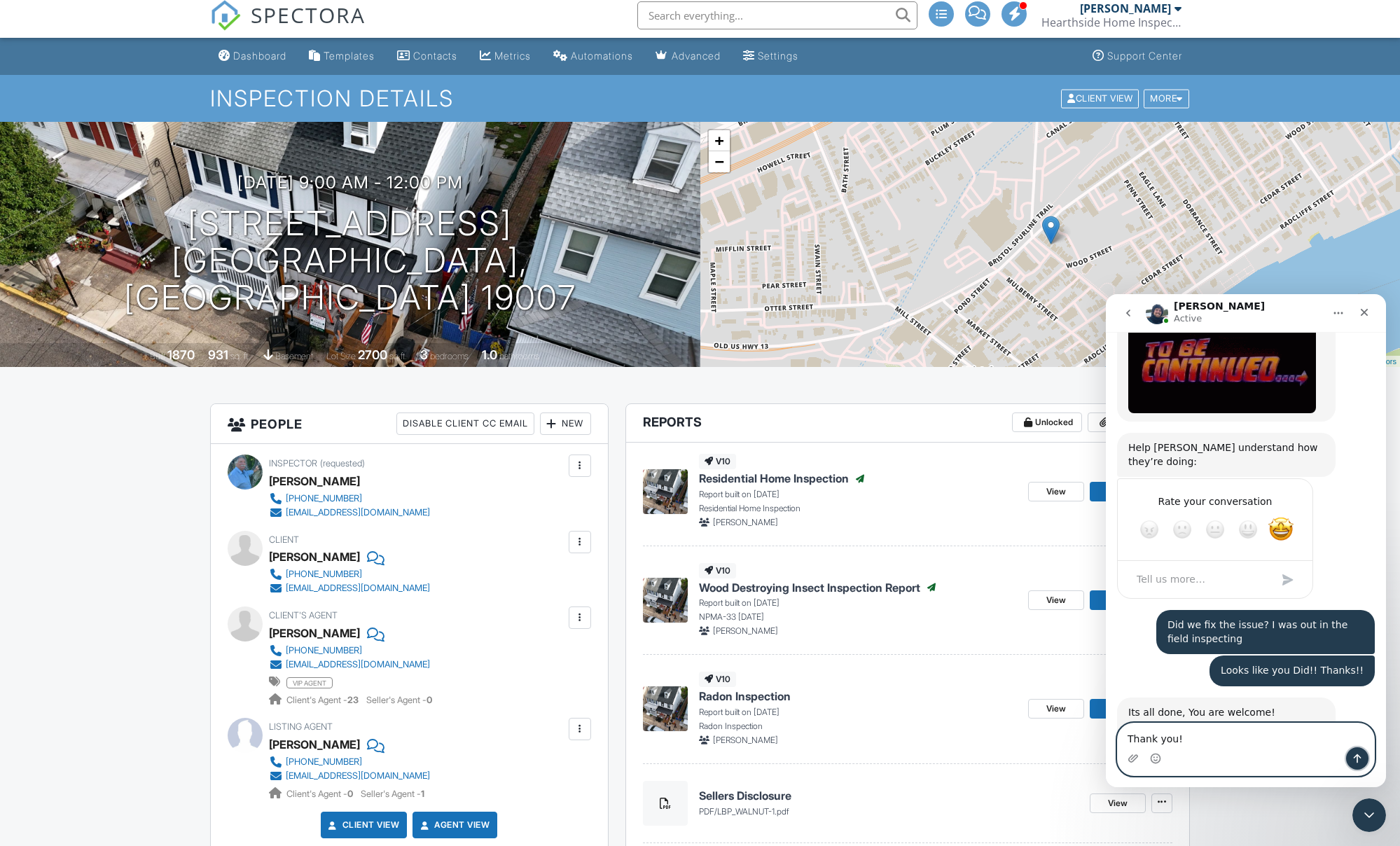
click at [1356, 762] on icon "Send a message…" at bounding box center [1356, 758] width 11 height 11
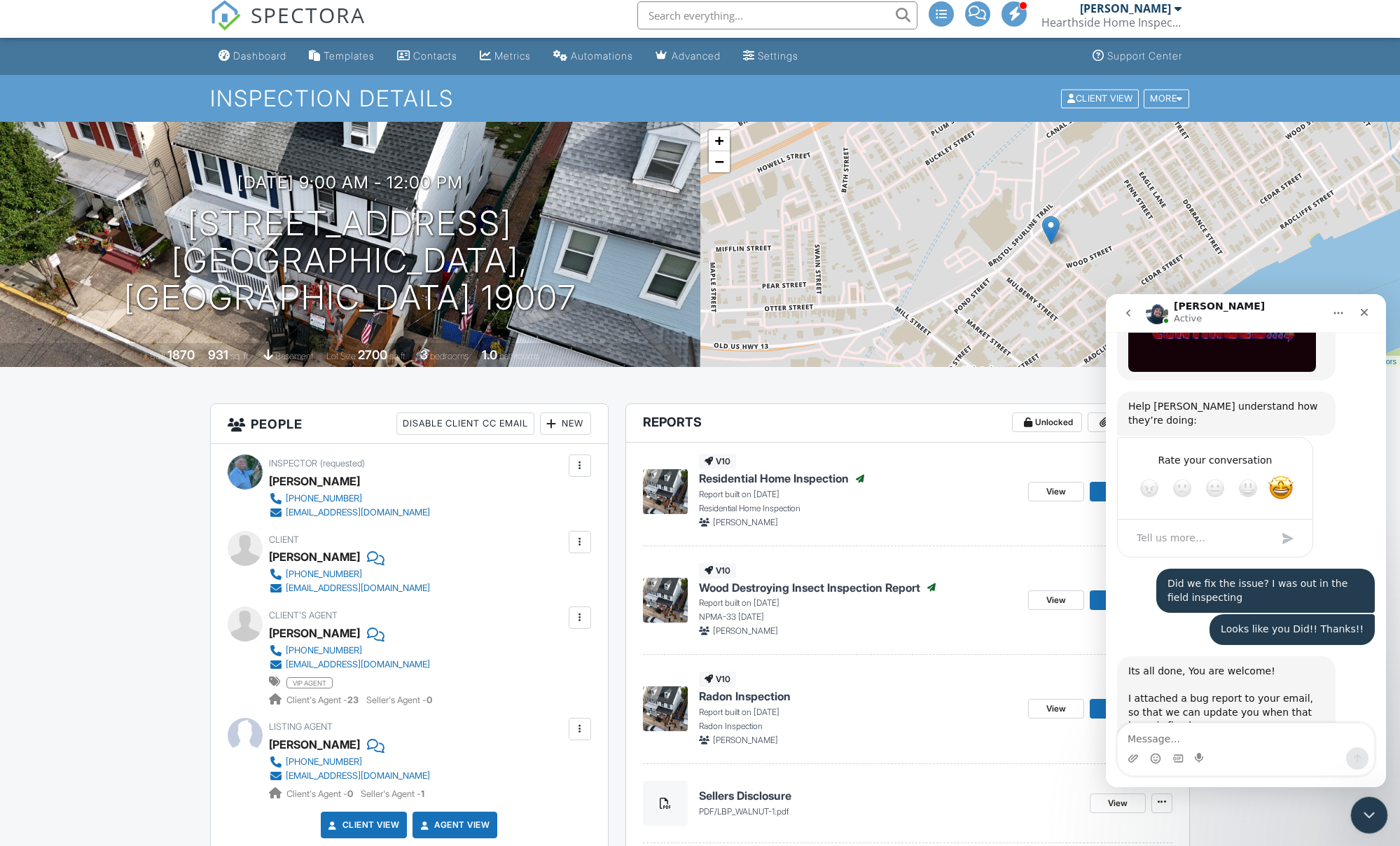
click at [1360, 807] on icon "Close Intercom Messenger" at bounding box center [1366, 813] width 17 height 17
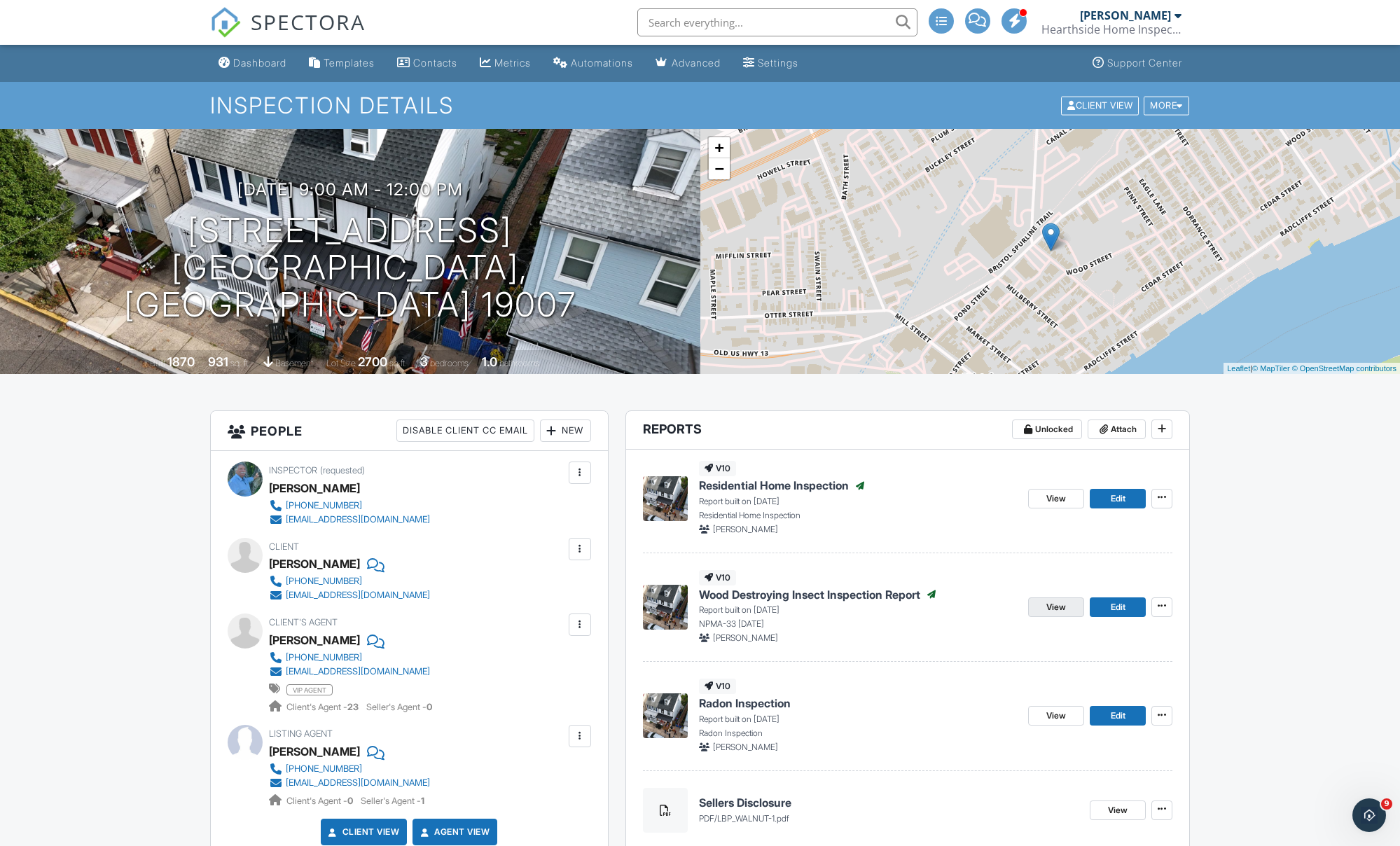
scroll to position [0, 0]
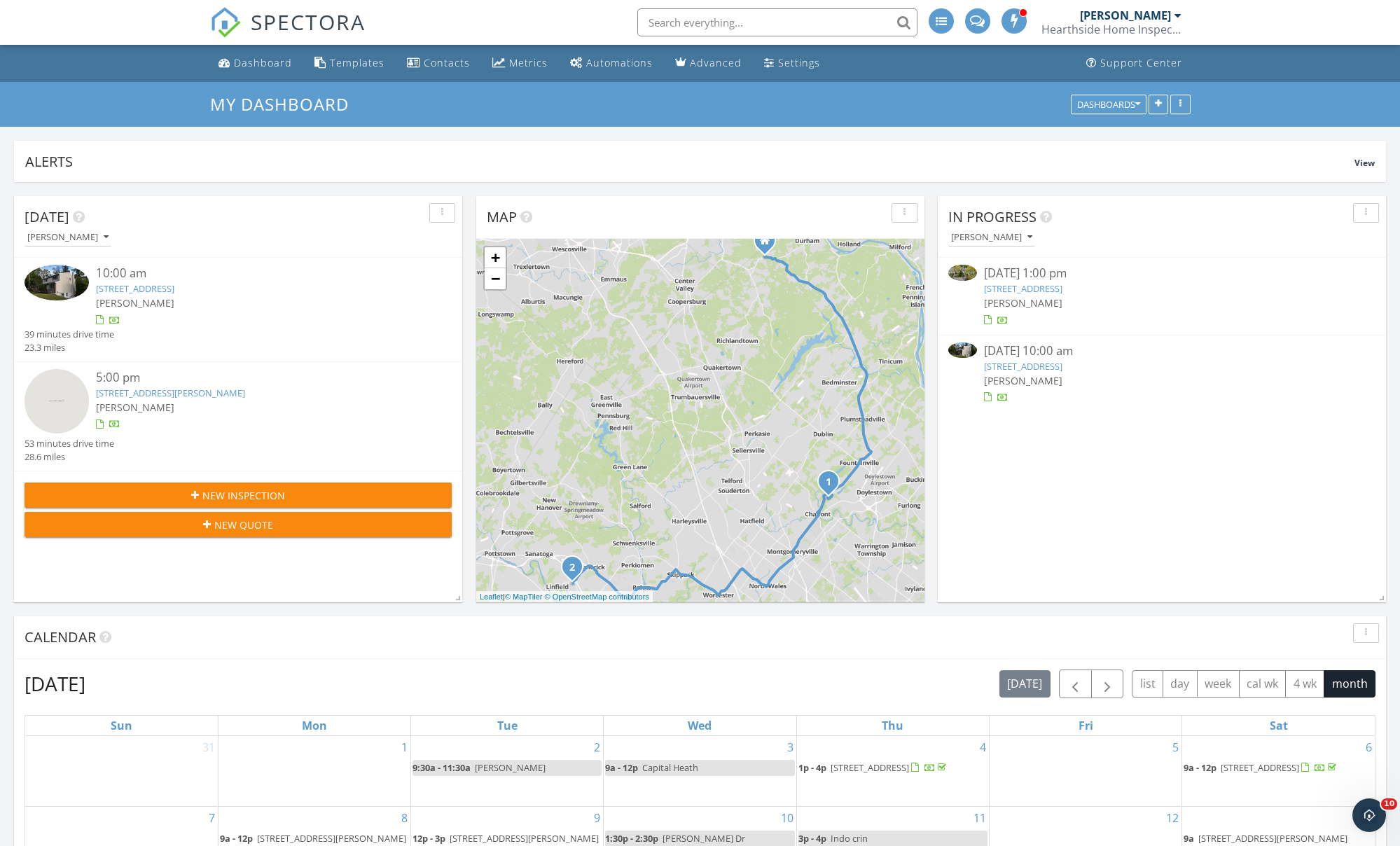
click at [1011, 289] on link "918 Exeter Crest, Villanova, PA 19085" at bounding box center [1023, 288] width 78 height 12
